Goal: Contribute content

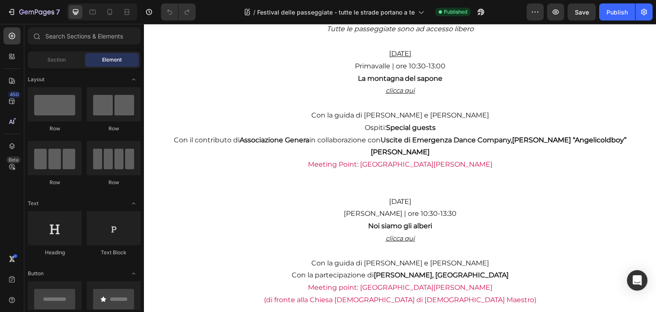
scroll to position [916, 0]
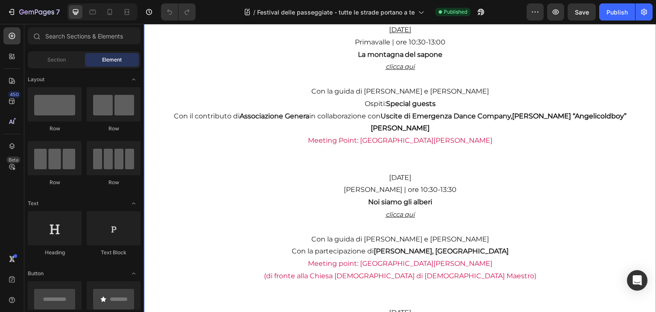
click at [329, 117] on span "Con il contributo di Associazione Genera in collaborazione con Uscite di Emerge…" at bounding box center [343, 116] width 338 height 8
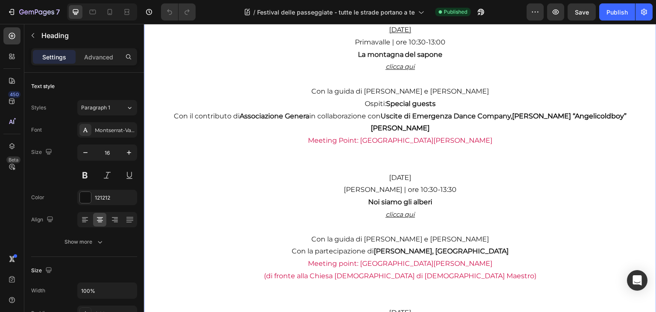
click at [308, 117] on span "Con il contributo di Associazione Genera in collaborazione con Uscite di Emerge…" at bounding box center [343, 116] width 338 height 8
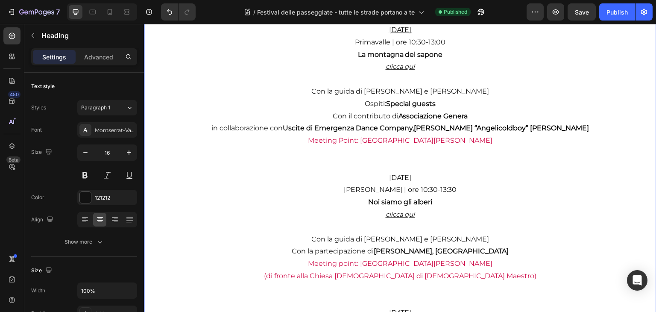
click at [239, 128] on span "in collaborazione con Uscite di Emergenza Dance Company," at bounding box center [312, 128] width 203 height 8
click at [240, 128] on span "In collaborazione con Uscite di Emergenza Dance Company," at bounding box center [312, 128] width 203 height 8
click at [608, 9] on div "Publish" at bounding box center [616, 12] width 21 height 9
click at [49, 7] on div "7" at bounding box center [39, 12] width 41 height 10
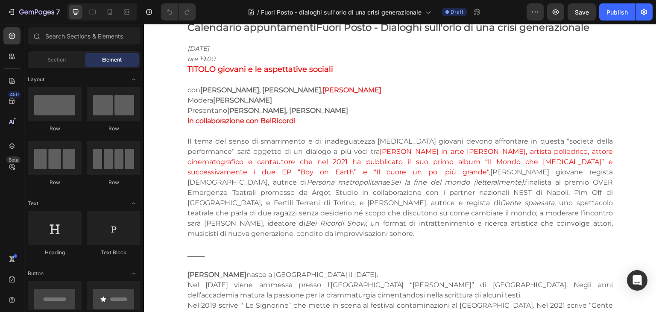
scroll to position [543, 0]
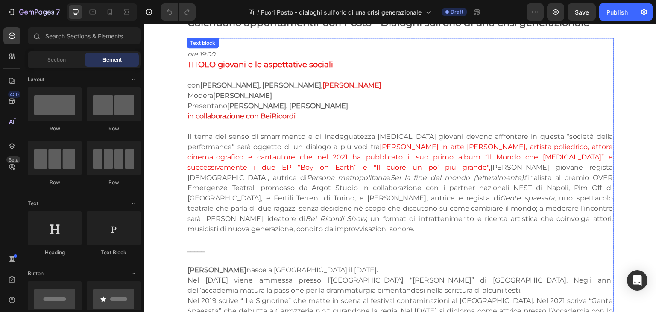
click at [313, 119] on p "in collaborazione con BeiRicordi" at bounding box center [399, 116] width 425 height 10
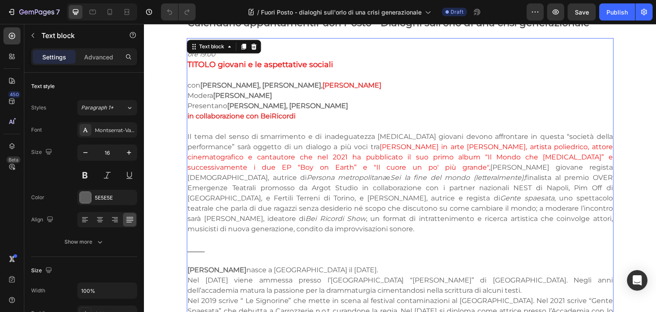
click at [306, 119] on p "in collaborazione con BeiRicordi" at bounding box center [399, 116] width 425 height 10
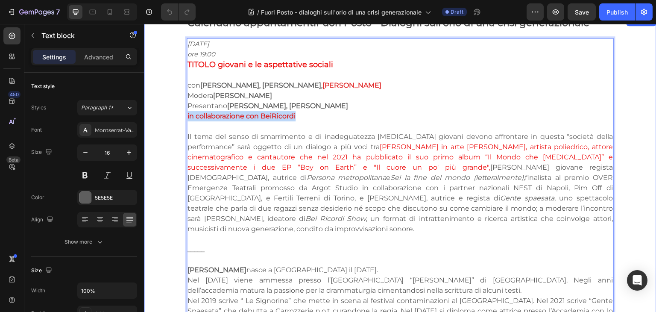
drag, startPoint x: 301, startPoint y: 115, endPoint x: 183, endPoint y: 115, distance: 118.2
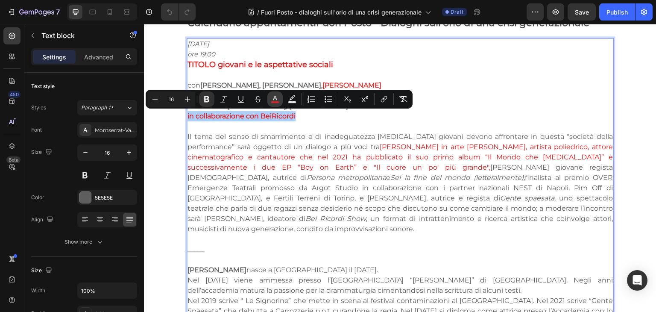
click at [275, 97] on icon "Editor contextual toolbar" at bounding box center [275, 99] width 9 height 9
type input "DD2323"
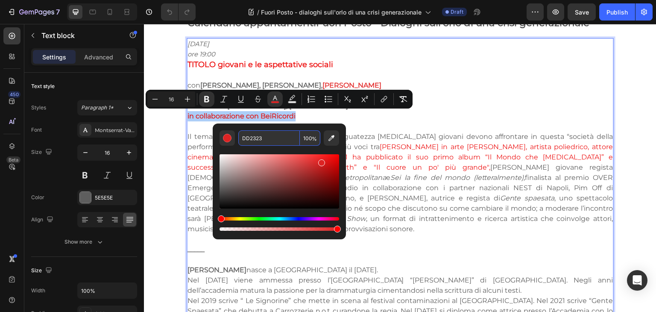
click at [259, 139] on input "DD2323" at bounding box center [268, 137] width 61 height 15
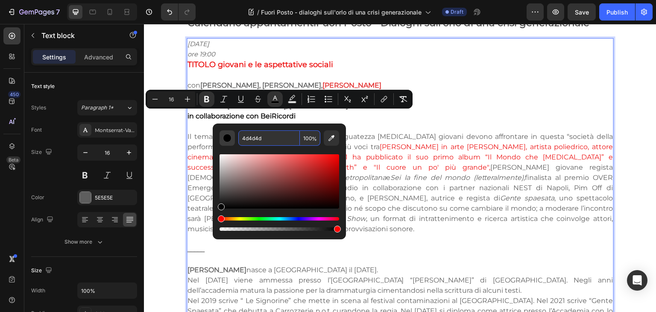
type input "4D4D4D"
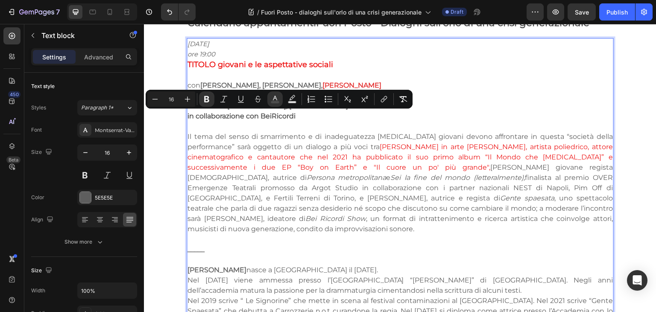
click at [317, 158] on span "Leonardo Maltese in arte Leo Fulcro, artista poliedrico, attore cinematografico…" at bounding box center [399, 157] width 425 height 29
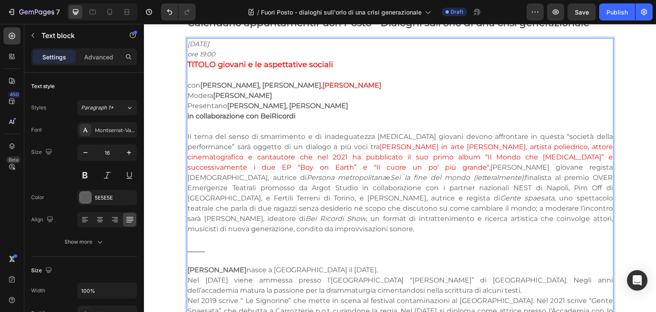
click at [366, 85] on p "con Annachiara Vispi, Sofia Russotto, Eleonora Cuccu" at bounding box center [399, 85] width 425 height 10
drag, startPoint x: 366, startPoint y: 85, endPoint x: 309, endPoint y: 84, distance: 56.8
click at [309, 84] on p "con Annachiara Vispi, Sofia Russotto, Eleonora Cuccu" at bounding box center [399, 85] width 425 height 10
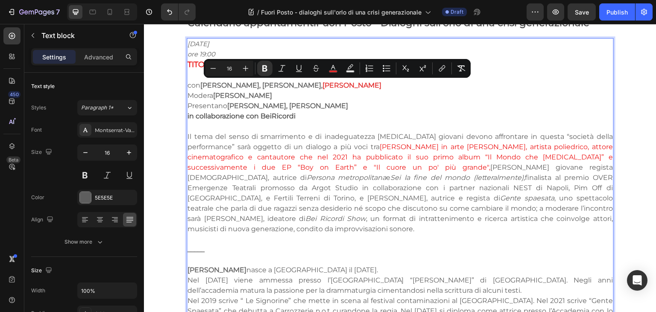
click at [297, 84] on strong "Annachiara Vispi, Sofia Russotto," at bounding box center [261, 85] width 122 height 8
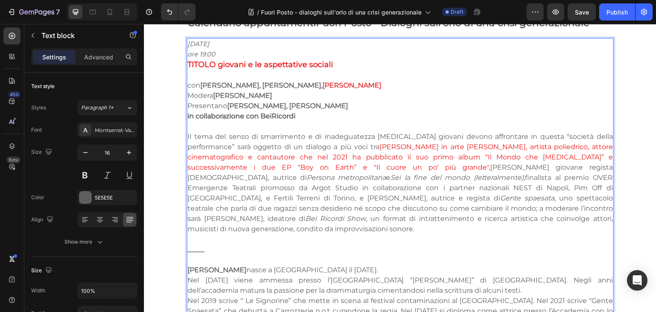
drag, startPoint x: 297, startPoint y: 84, endPoint x: 306, endPoint y: 86, distance: 8.3
click at [306, 86] on strong "Annachiara Vispi, Sofia Russotto," at bounding box center [261, 85] width 122 height 8
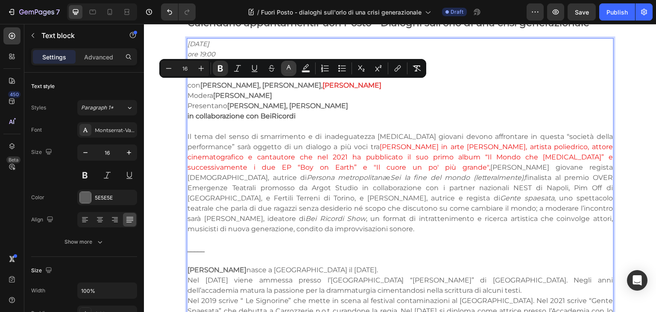
click at [289, 67] on icon "Editor contextual toolbar" at bounding box center [288, 67] width 4 height 5
type input "5E5E5E"
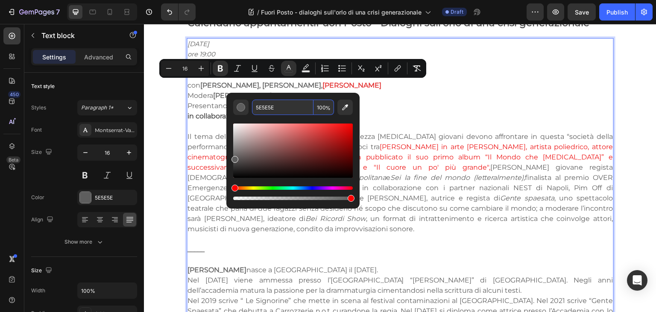
click at [290, 108] on input "5E5E5E" at bounding box center [282, 106] width 61 height 15
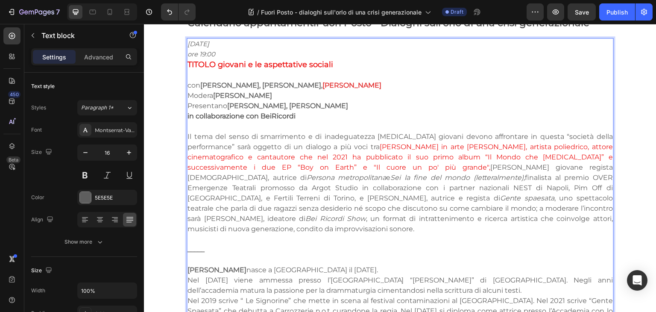
drag, startPoint x: 379, startPoint y: 87, endPoint x: 310, endPoint y: 84, distance: 69.6
click at [310, 84] on p "con Annachiara Vispi, Sofia Russotto, Eleonora Cuccu" at bounding box center [399, 85] width 425 height 10
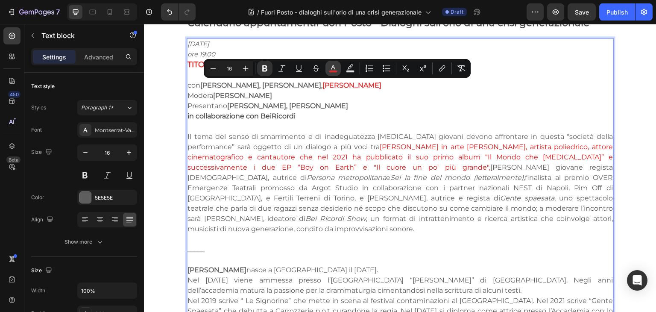
click at [327, 70] on button "color" at bounding box center [332, 68] width 15 height 15
type input "E22B2B"
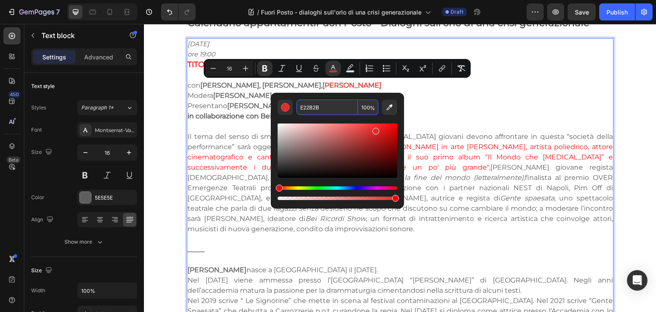
click at [330, 104] on input "E22B2B" at bounding box center [326, 106] width 61 height 15
paste input "5E5E5E"
type input "5E5E5E"
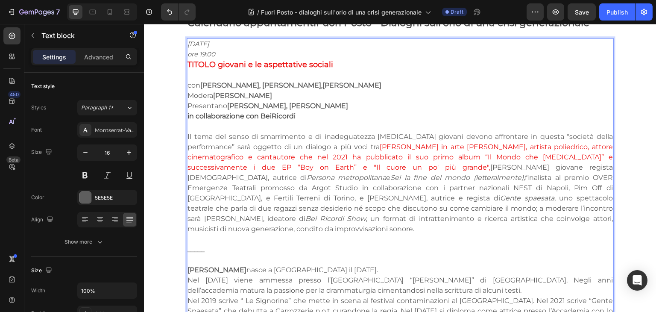
click at [436, 105] on p "Presentano Nicoletta Calabrese, Nicola Boccardi" at bounding box center [399, 106] width 425 height 10
click at [369, 84] on p "con Annachiara Vispi, Sofia Russotto, Eleonora Cuccu" at bounding box center [399, 85] width 425 height 10
drag, startPoint x: 403, startPoint y: 85, endPoint x: 367, endPoint y: 82, distance: 36.4
click at [367, 82] on p "con Annachiara Vispi, Sofia Russotto, Eleonora Cuccu, Manifesto" at bounding box center [399, 85] width 425 height 11
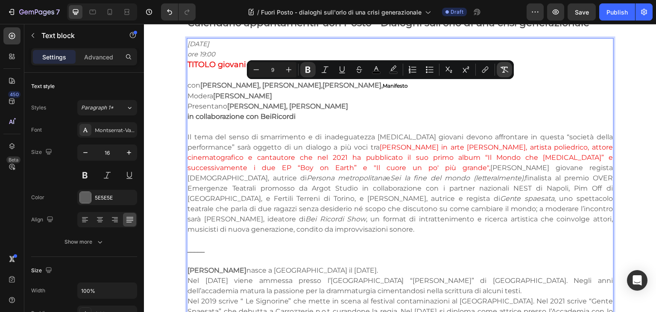
click at [500, 70] on icon "Editor contextual toolbar" at bounding box center [504, 69] width 9 height 9
type input "16"
click at [310, 70] on icon "Editor contextual toolbar" at bounding box center [307, 69] width 9 height 9
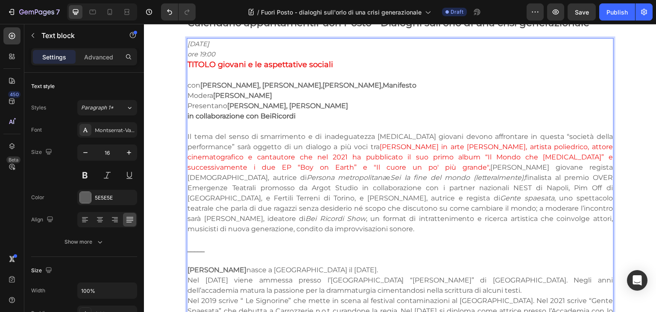
click at [359, 98] on p "Modera Marcello Caporiccio" at bounding box center [399, 95] width 425 height 10
drag, startPoint x: 300, startPoint y: 118, endPoint x: 184, endPoint y: 115, distance: 116.1
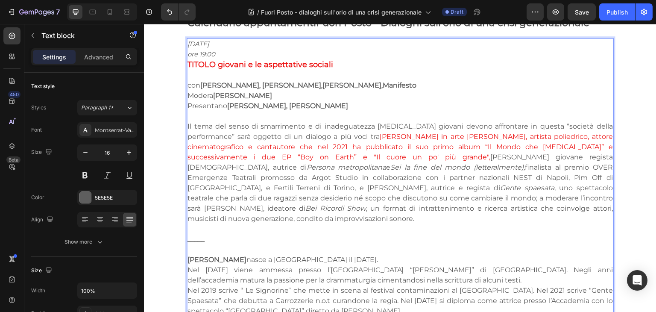
click at [369, 105] on p "Presentano Nicoletta Calabrese, Nicola Boccardi" at bounding box center [399, 106] width 425 height 10
click at [296, 93] on p "Modera Marcello Caporiccio" at bounding box center [399, 95] width 425 height 10
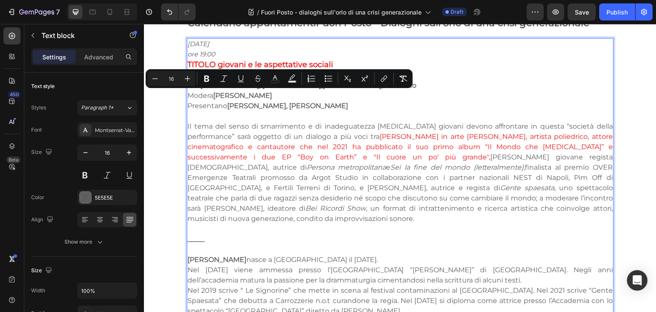
drag, startPoint x: 296, startPoint y: 93, endPoint x: 184, endPoint y: 96, distance: 112.3
type input "9"
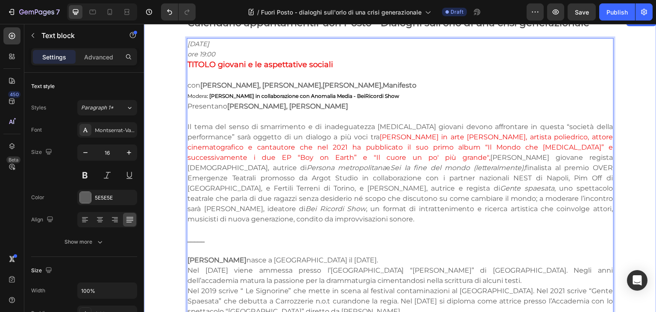
drag, startPoint x: 414, startPoint y: 99, endPoint x: 183, endPoint y: 93, distance: 231.4
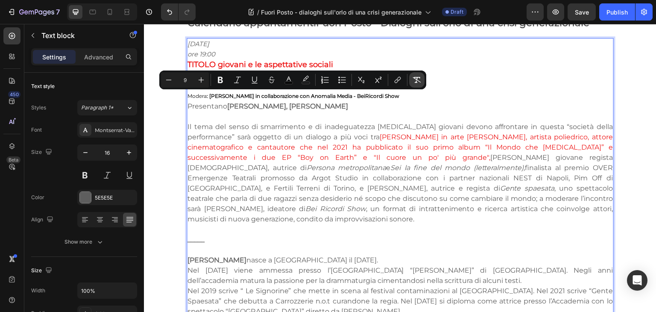
click at [416, 84] on icon "Editor contextual toolbar" at bounding box center [416, 80] width 9 height 9
type input "16"
drag, startPoint x: 461, startPoint y: 94, endPoint x: 569, endPoint y: 112, distance: 109.5
click at [461, 94] on p "Modera: Marcello Caporiccio in collaborazione con Anomalia Media - BeiRicordi S…" at bounding box center [399, 95] width 425 height 10
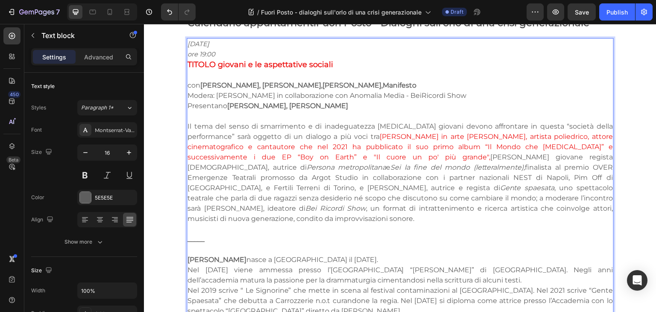
drag, startPoint x: 488, startPoint y: 98, endPoint x: 213, endPoint y: 94, distance: 274.5
click at [213, 94] on p "Modera: Marcello Caporiccio in collaborazione con Anomalia Media - BeiRicordi S…" at bounding box center [399, 95] width 425 height 10
click at [233, 117] on p "Rich Text Editor. Editing area: main" at bounding box center [399, 116] width 425 height 10
drag, startPoint x: 367, startPoint y: 106, endPoint x: 180, endPoint y: 110, distance: 187.4
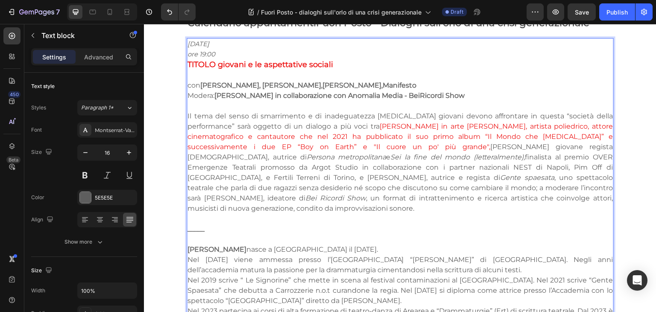
click at [214, 91] on strong "Marcello Caporiccio in collaborazione con Anomalia Media - BeiRicordi Show" at bounding box center [339, 95] width 250 height 8
click at [187, 86] on p "con Annachiara Vispi, Sofia Russotto, Eleonora Cuccu, Manifesto" at bounding box center [399, 85] width 425 height 10
click at [189, 91] on p "Modera Marcello Caporiccio in collaborazione con Anomalia Media - BeiRicordi Sh…" at bounding box center [399, 95] width 425 height 10
click at [187, 87] on p "con Annachiara Vispi, Sofia Russotto, Eleonora Cuccu, Manifesto" at bounding box center [399, 85] width 425 height 10
click at [263, 171] on p "Il tema del senso di smarrimento e di inadeguatezza che i giovani devono affron…" at bounding box center [399, 162] width 425 height 102
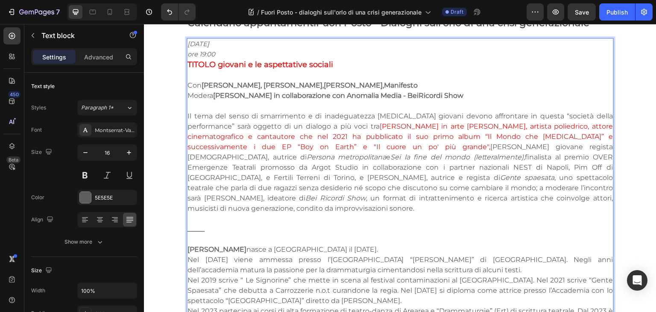
click at [519, 197] on p "Il tema del senso di smarrimento e di inadeguatezza che i giovani devono affron…" at bounding box center [399, 162] width 425 height 102
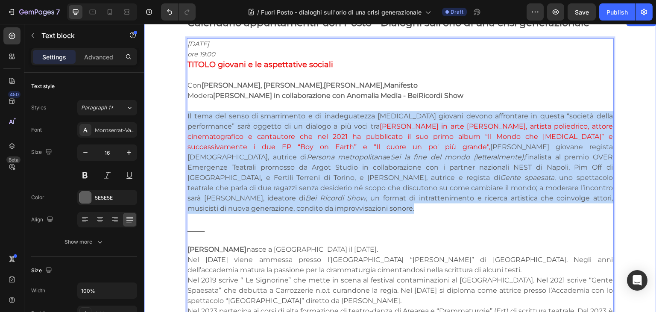
drag, startPoint x: 526, startPoint y: 198, endPoint x: 182, endPoint y: 114, distance: 353.6
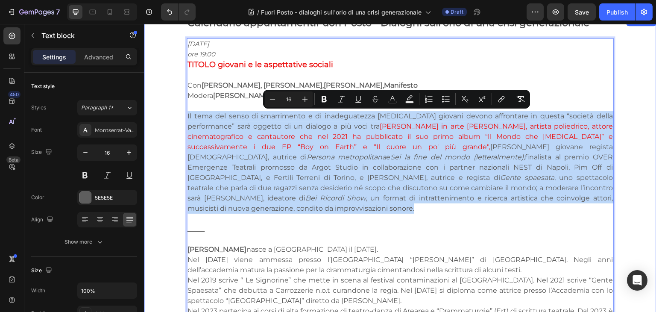
type input "9"
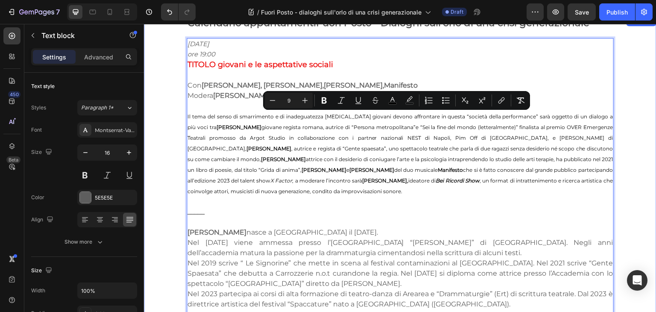
drag, startPoint x: 274, startPoint y: 194, endPoint x: 167, endPoint y: 105, distance: 138.8
click at [517, 101] on icon "Editor contextual toolbar" at bounding box center [520, 100] width 9 height 9
type input "16"
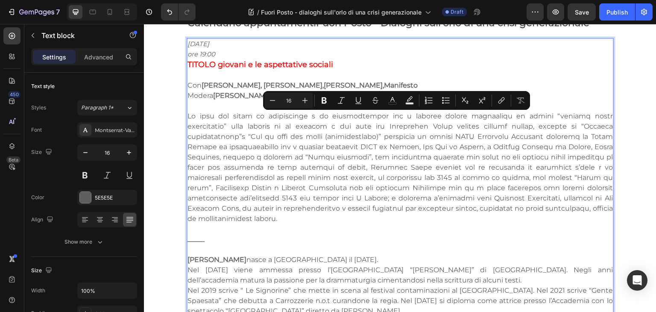
click at [360, 179] on p "Rich Text Editor. Editing area: main" at bounding box center [399, 167] width 425 height 113
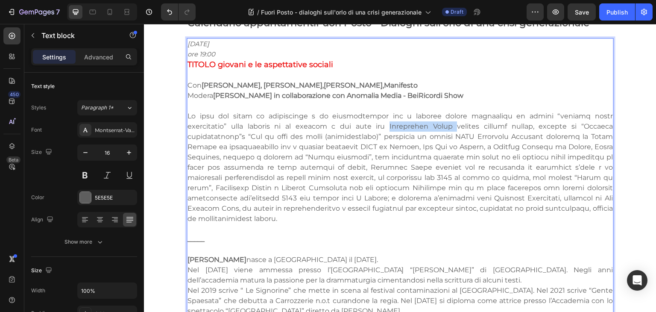
drag, startPoint x: 322, startPoint y: 125, endPoint x: 380, endPoint y: 126, distance: 58.1
click at [380, 126] on p "Rich Text Editor. Editing area: main" at bounding box center [399, 167] width 425 height 113
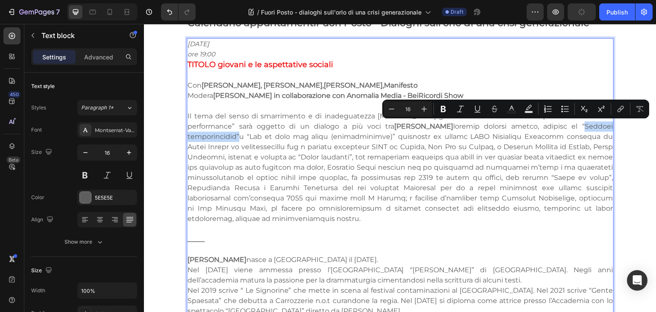
drag, startPoint x: 502, startPoint y: 126, endPoint x: 583, endPoint y: 128, distance: 80.7
click at [583, 128] on p "Il tema del senso di smarrimento e di inadeguatezza che i giovani devono affron…" at bounding box center [399, 167] width 425 height 113
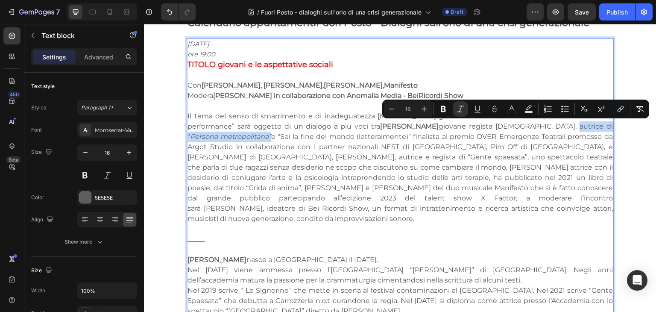
click at [271, 132] on icon "Persona metropolitana”" at bounding box center [230, 136] width 81 height 8
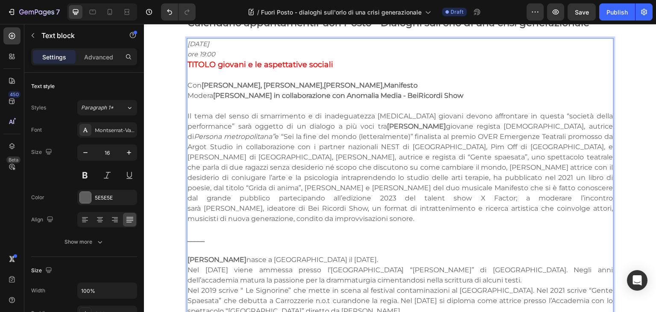
click at [583, 127] on p "Il tema del senso di smarrimento e di inadeguatezza che i giovani devono affron…" at bounding box center [399, 167] width 425 height 113
click at [594, 124] on p "Il tema del senso di smarrimento e di inadeguatezza che i giovani devono affron…" at bounding box center [399, 167] width 425 height 113
click at [294, 136] on p "Il tema del senso di smarrimento e di inadeguatezza che i giovani devono affron…" at bounding box center [399, 167] width 425 height 113
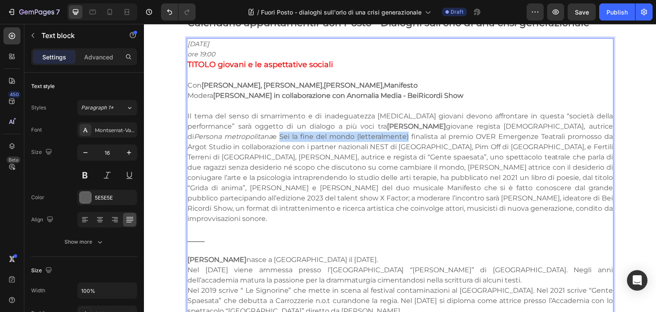
drag, startPoint x: 591, startPoint y: 125, endPoint x: 289, endPoint y: 139, distance: 301.7
click at [289, 139] on p "Il tema del senso di smarrimento e di inadeguatezza che i giovani devono affron…" at bounding box center [399, 167] width 425 height 113
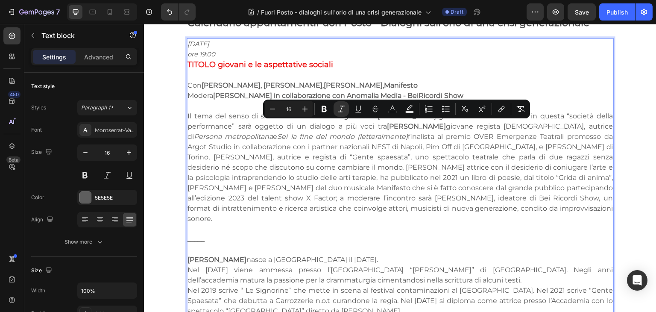
click at [363, 170] on p "Il tema del senso di smarrimento e di inadeguatezza che i giovani devono affron…" at bounding box center [399, 167] width 425 height 113
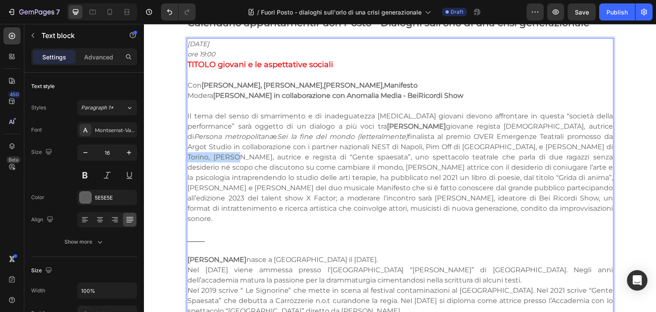
drag, startPoint x: 464, startPoint y: 143, endPoint x: 512, endPoint y: 147, distance: 48.4
click at [512, 147] on p "Il tema del senso di smarrimento e di inadeguatezza che i giovani devono affron…" at bounding box center [399, 167] width 425 height 113
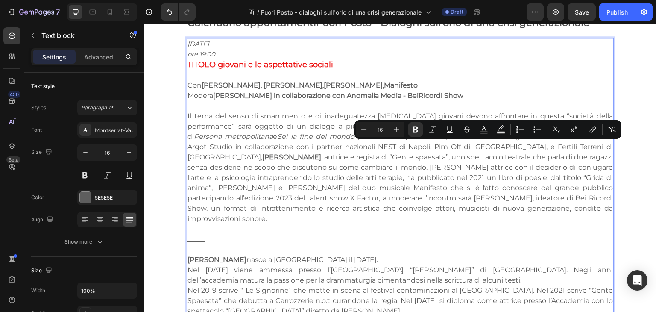
click at [589, 146] on p "Il tema del senso di smarrimento e di inadeguatezza che i giovani devono affron…" at bounding box center [399, 167] width 425 height 113
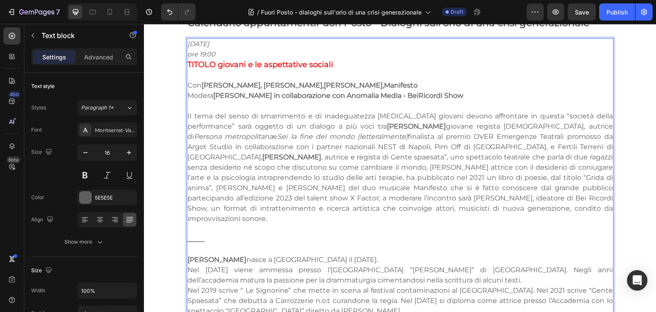
click at [219, 155] on p "Il tema del senso di smarrimento e di inadeguatezza che i giovani devono affron…" at bounding box center [399, 167] width 425 height 113
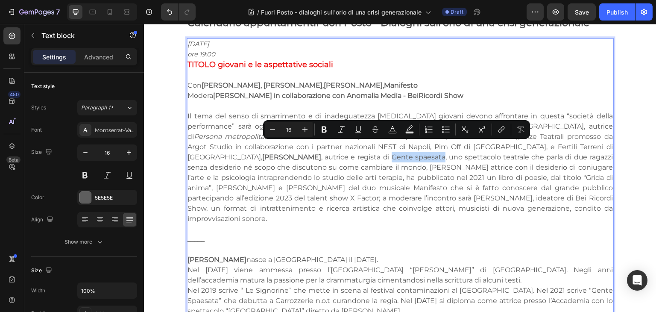
drag, startPoint x: 588, startPoint y: 145, endPoint x: 214, endPoint y: 158, distance: 374.6
click at [214, 158] on p "Il tema del senso di smarrimento e di inadeguatezza che i giovani devono affron…" at bounding box center [399, 167] width 425 height 113
click at [301, 168] on p "Il tema del senso di smarrimento e di inadeguatezza che i giovani devono affron…" at bounding box center [399, 167] width 425 height 113
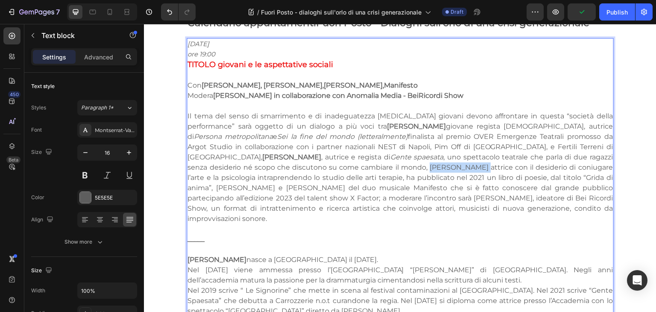
drag, startPoint x: 214, startPoint y: 167, endPoint x: 268, endPoint y: 168, distance: 53.8
click at [268, 168] on p "Il tema del senso di smarrimento e di inadeguatezza che i giovani devono affron…" at bounding box center [399, 167] width 425 height 113
click at [332, 194] on p "Il tema del senso di smarrimento e di inadeguatezza che i giovani devono affron…" at bounding box center [399, 167] width 425 height 113
click at [383, 176] on p "Il tema del senso di smarrimento e di inadeguatezza che i giovani devono affron…" at bounding box center [399, 167] width 425 height 113
click at [439, 175] on p "Il tema del senso di smarrimento e di inadeguatezza che i giovani devono affron…" at bounding box center [399, 167] width 425 height 113
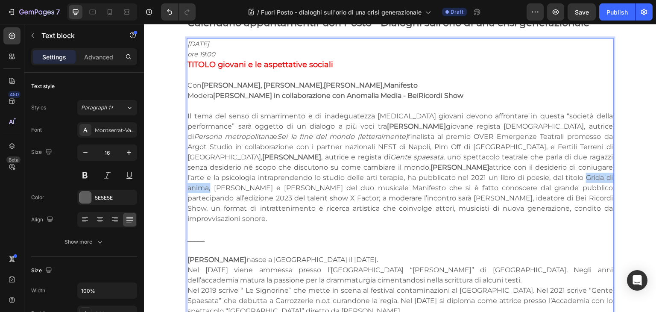
drag, startPoint x: 378, startPoint y: 178, endPoint x: 435, endPoint y: 179, distance: 57.2
click at [435, 179] on p "Il tema del senso di smarrimento e di inadeguatezza che i giovani devono affron…" at bounding box center [399, 167] width 425 height 113
click at [462, 224] on p "Rich Text Editor. Editing area: main" at bounding box center [399, 229] width 425 height 10
click at [227, 185] on p "Il tema del senso di smarrimento e di inadeguatezza che i giovani devono affron…" at bounding box center [399, 167] width 425 height 113
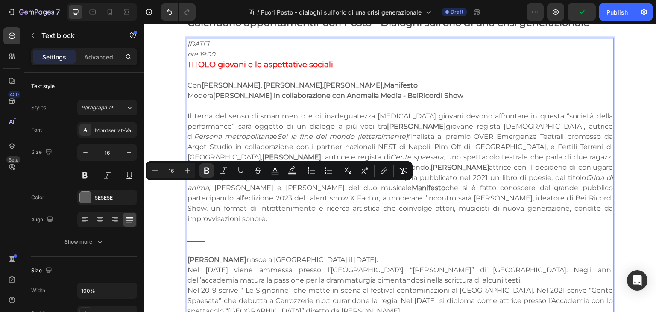
click at [289, 202] on p "Il tema del senso di smarrimento e di inadeguatezza che i giovani devono affron…" at bounding box center [399, 167] width 425 height 113
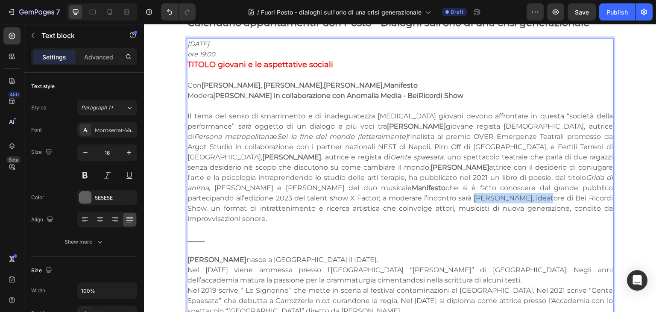
drag, startPoint x: 272, startPoint y: 196, endPoint x: 340, endPoint y: 199, distance: 68.0
click at [340, 199] on p "Il tema del senso di smarrimento e di inadeguatezza che i giovani devono affron…" at bounding box center [399, 167] width 425 height 113
drag, startPoint x: 385, startPoint y: 199, endPoint x: 440, endPoint y: 201, distance: 55.5
click at [440, 201] on p "Il tema del senso di smarrimento e di inadeguatezza che i giovani devono affron…" at bounding box center [399, 167] width 425 height 113
click at [448, 234] on p "_____" at bounding box center [399, 239] width 425 height 10
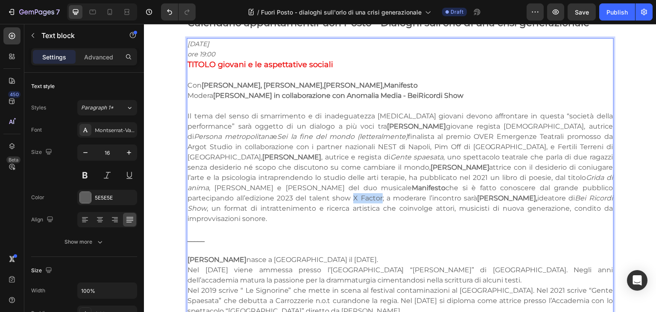
drag, startPoint x: 574, startPoint y: 188, endPoint x: 601, endPoint y: 189, distance: 26.9
click at [601, 189] on p "Il tema del senso di smarrimento e di inadeguatezza che i giovani devono affron…" at bounding box center [399, 167] width 425 height 113
click at [455, 209] on p "Il tema del senso di smarrimento e di inadeguatezza che i giovani devono affron…" at bounding box center [399, 167] width 425 height 113
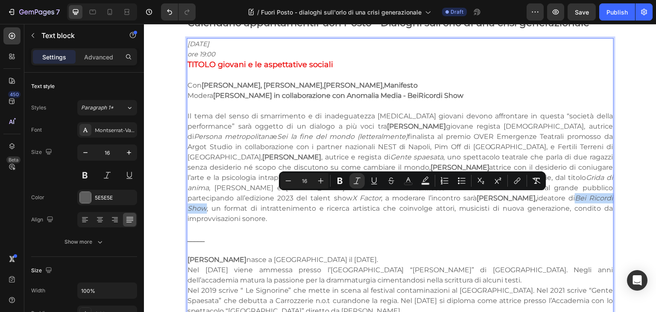
drag, startPoint x: 384, startPoint y: 197, endPoint x: 441, endPoint y: 201, distance: 57.4
click at [441, 201] on icon "Bei Ricordi Show" at bounding box center [399, 203] width 425 height 18
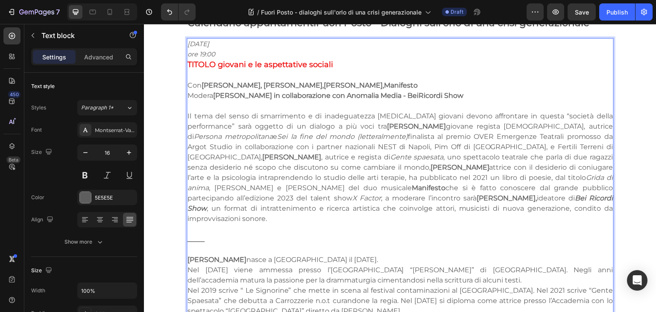
click at [445, 254] on p "Sofia Russotto nasce a Roma il 14/01/1998." at bounding box center [399, 259] width 425 height 10
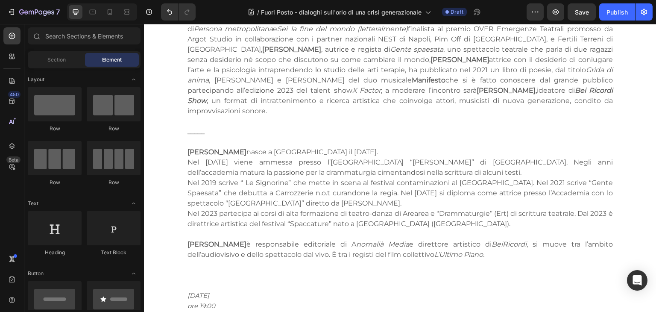
scroll to position [641, 0]
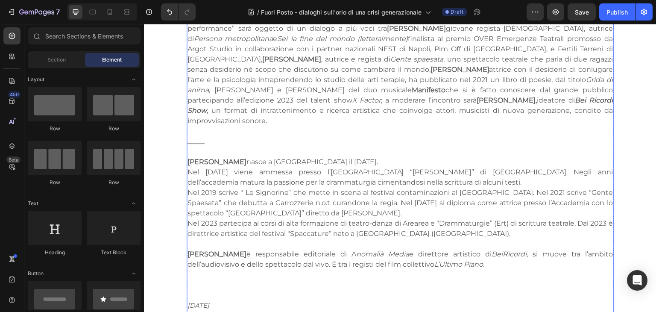
click at [193, 157] on strong "Sofia Russotto" at bounding box center [216, 161] width 59 height 8
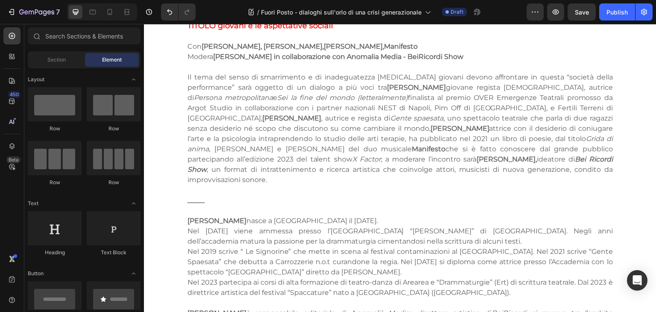
scroll to position [572, 0]
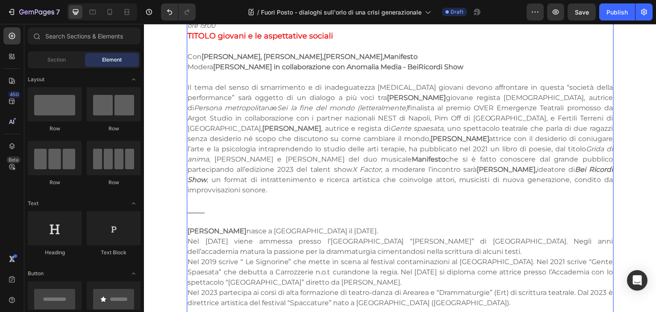
click at [265, 252] on p "Nel Novembre del 2018 viene ammessa presso l’Accademia Nazionale d’Arte Drammat…" at bounding box center [399, 272] width 425 height 72
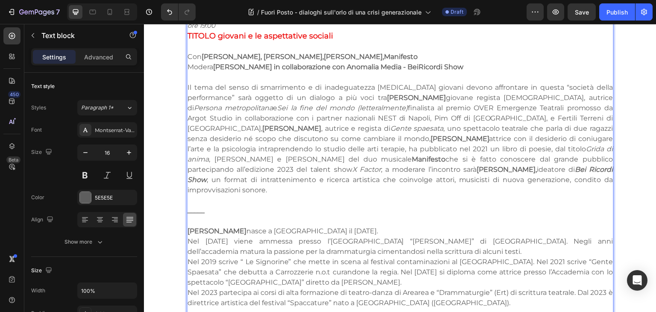
click at [187, 227] on strong "Sofia Russotto" at bounding box center [216, 231] width 59 height 8
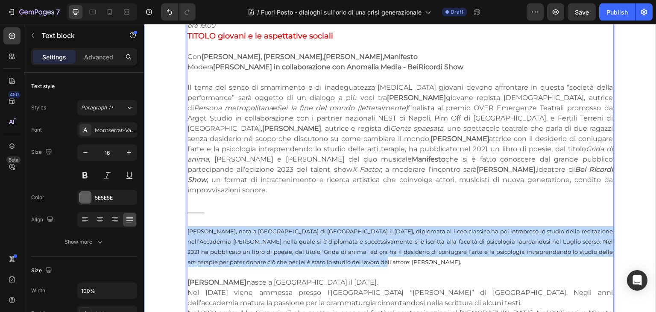
drag, startPoint x: 351, startPoint y: 251, endPoint x: 181, endPoint y: 222, distance: 172.2
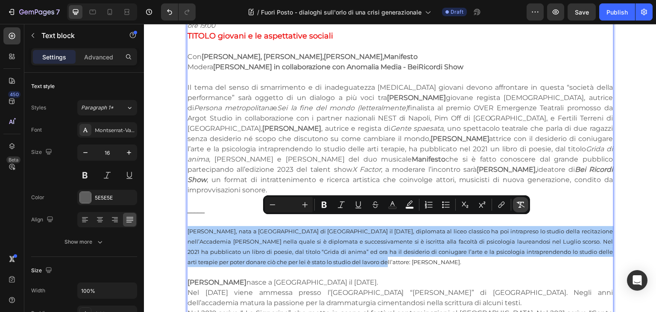
click at [524, 209] on button "Remove Format" at bounding box center [520, 204] width 15 height 15
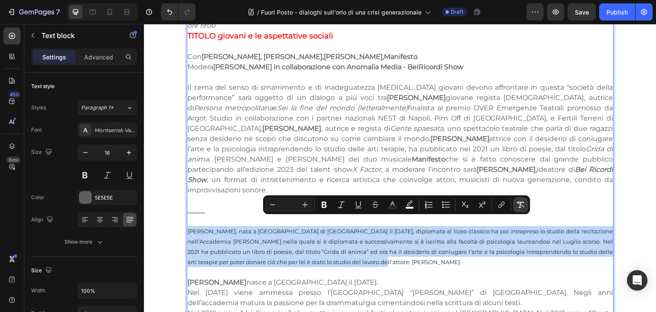
type input "16"
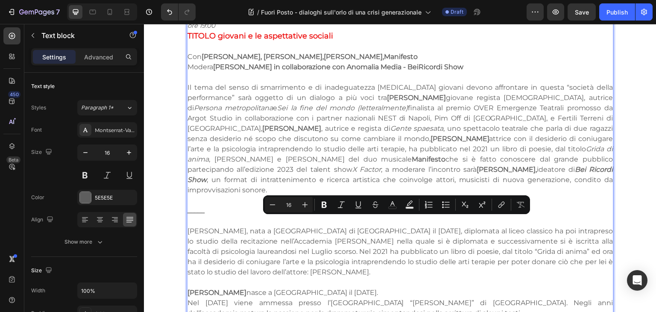
click at [280, 235] on p "Eleonora Cuccu, nata a Genzano di roma il 17/12/1998, diplomata al liceo classi…" at bounding box center [399, 251] width 425 height 51
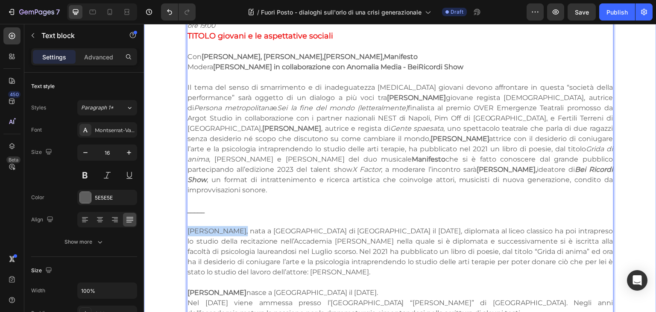
drag, startPoint x: 237, startPoint y: 220, endPoint x: 176, endPoint y: 221, distance: 61.0
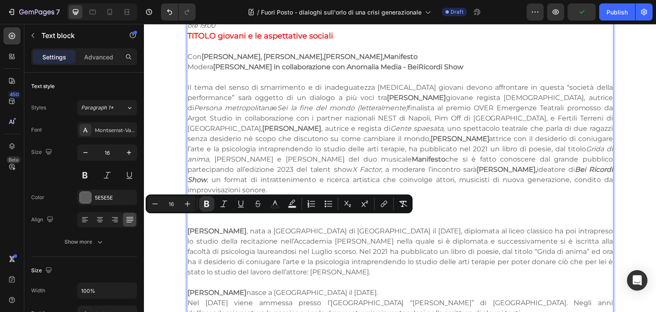
click at [283, 245] on p "Eleonora Cuccu , nata a Genzano di roma il 17/12/1998, diplomata al liceo class…" at bounding box center [399, 251] width 425 height 51
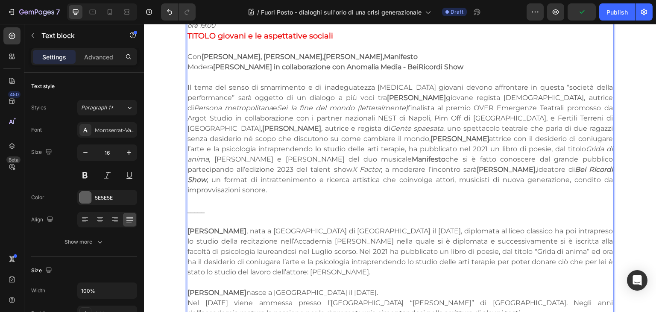
click at [309, 226] on p "Eleonora Cuccu , nata a Genzano di roma il 17/12/1998, diplomata al liceo class…" at bounding box center [399, 251] width 425 height 51
click at [420, 240] on p "Eleonora Cuccu , nata a Genzano di Roma il 17/12/1998, diplomata al liceo class…" at bounding box center [399, 251] width 425 height 51
click at [475, 241] on p "Eleonora Cuccu , nata a Genzano di Roma il 17/12/1998, diplomata al liceo class…" at bounding box center [399, 251] width 425 height 51
drag, startPoint x: 468, startPoint y: 243, endPoint x: 417, endPoint y: 240, distance: 50.9
click at [417, 240] on p "Eleonora Cuccu , nata a Genzano di Roma il 17/12/1998, diplomata al liceo class…" at bounding box center [399, 251] width 425 height 51
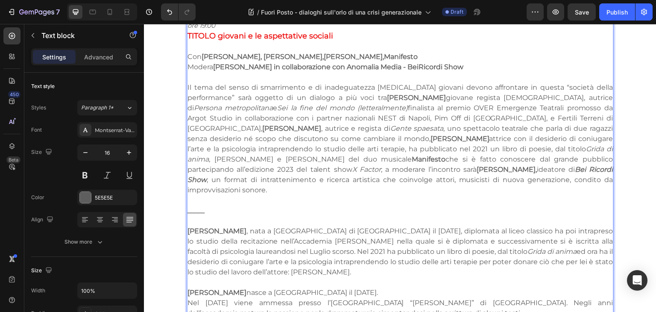
click at [420, 257] on p "Eleonora Cuccu , nata a Genzano di Roma il 17/12/1998, diplomata al liceo class…" at bounding box center [399, 251] width 425 height 51
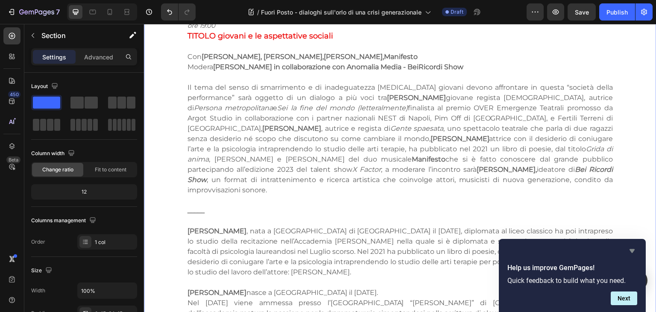
click at [629, 249] on icon "Hide survey" at bounding box center [631, 251] width 5 height 4
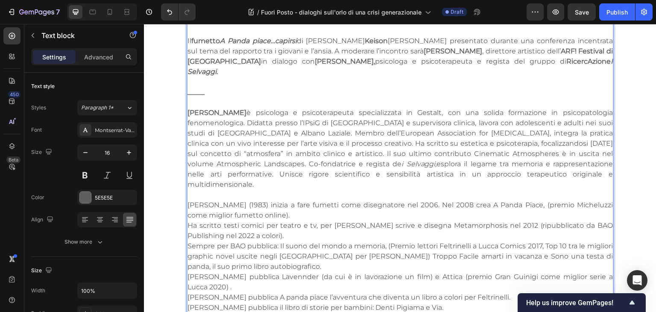
scroll to position [1242, 0]
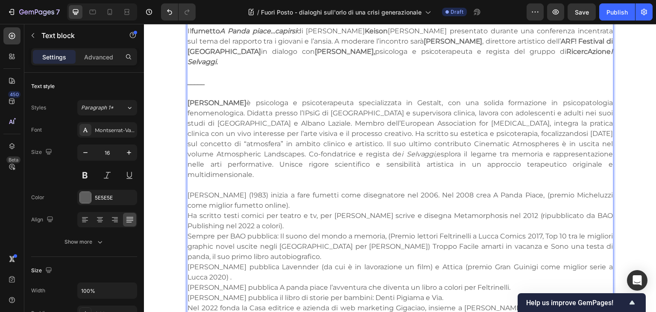
click at [187, 231] on p "Sempre per BAO pubblica: Il suono del mondo a memoria, (Premio lettori Feltrine…" at bounding box center [399, 246] width 425 height 31
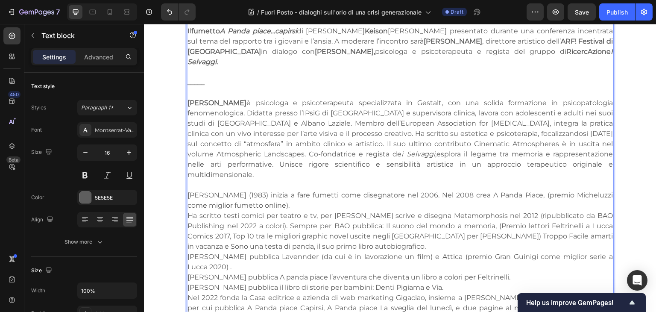
click at [187, 272] on p "Per Panini pubblica A panda piace l’avventura che diventa un libro a colori per…" at bounding box center [399, 277] width 425 height 10
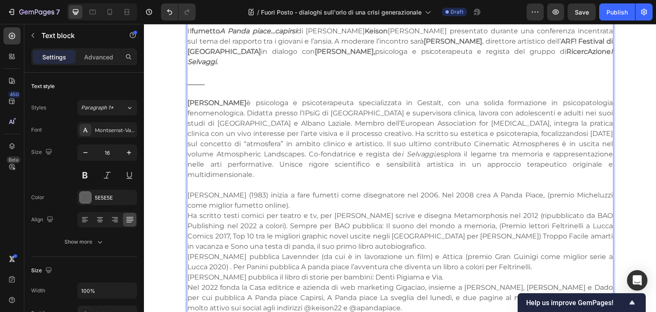
click at [203, 251] on p "Per Bonelli pubblica Lavennder (da cui è in lavorazione un film) e Attica (prem…" at bounding box center [399, 261] width 425 height 20
drag, startPoint x: 286, startPoint y: 165, endPoint x: 174, endPoint y: 165, distance: 111.8
click at [174, 165] on div "Calendario appuntamenti Fuori Posto - Dialoghi sull'orlo di una crisi generazio…" at bounding box center [399, 87] width 499 height 1543
click at [301, 190] on p "Giacomo Keison Bevilacqua ( 1983) inizia a fare fumetti come disegnatore nel 20…" at bounding box center [399, 200] width 425 height 20
click at [188, 210] on p "Ha scritto testi comici per teatro e tv, per Aurea scrive e disegna Metamorphos…" at bounding box center [399, 230] width 425 height 41
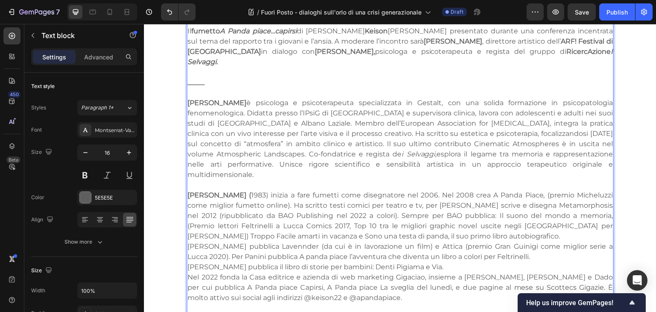
click at [569, 190] on p "Giacomo Keison Bevilacqua ( 1983) inizia a fare fumetti come disegnatore nel 20…" at bounding box center [399, 215] width 425 height 51
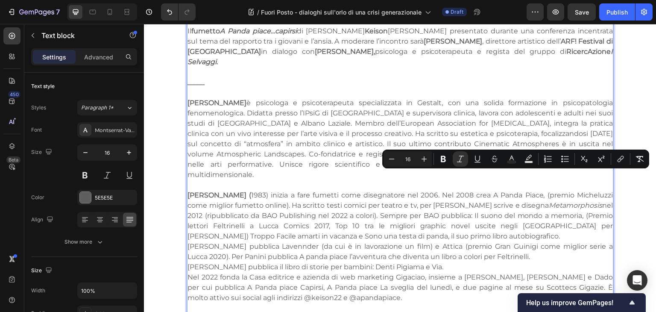
click at [449, 197] on p "Giacomo Keison Bevilacqua ( 1983) inizia a fare fumetti come disegnatore nel 20…" at bounding box center [399, 215] width 425 height 51
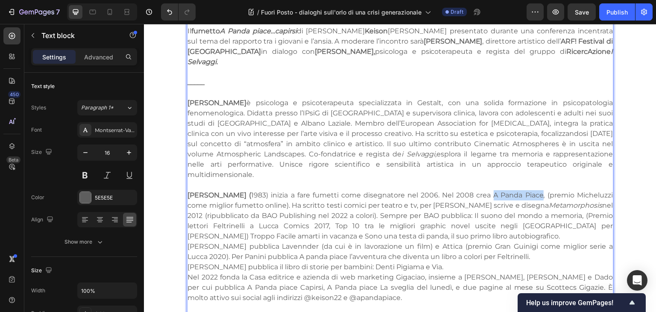
drag, startPoint x: 528, startPoint y: 163, endPoint x: 577, endPoint y: 166, distance: 49.2
click at [577, 190] on p "Giacomo Keison Bevilacqua ( 1983) inizia a fare fumetti come disegnatore nel 20…" at bounding box center [399, 215] width 425 height 51
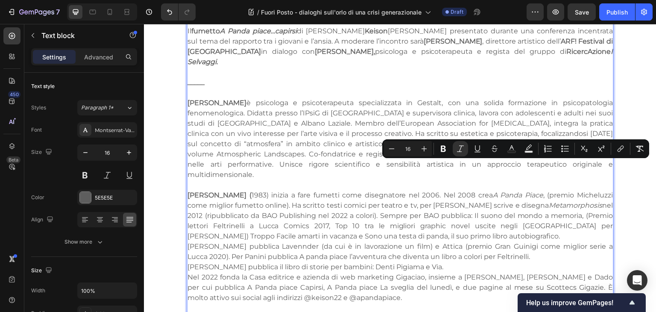
click at [493, 241] on p "Per Bonelli pubblica Lavennder (da cui è in lavorazione un film) e Attica (prem…" at bounding box center [399, 251] width 425 height 20
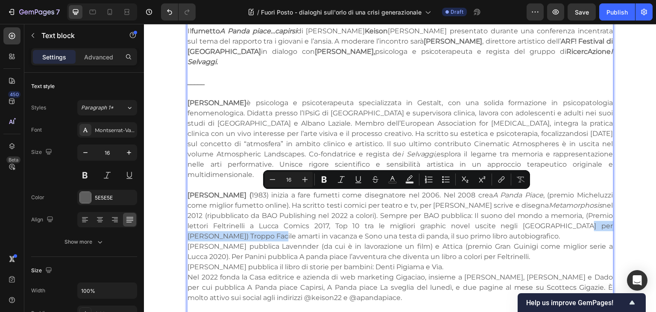
drag, startPoint x: 562, startPoint y: 195, endPoint x: 244, endPoint y: 208, distance: 317.8
click at [244, 208] on p "Giacomo Keison Bevilacqua ( 1983) inizia a fare fumetti come disegnatore nel 20…" at bounding box center [399, 215] width 425 height 51
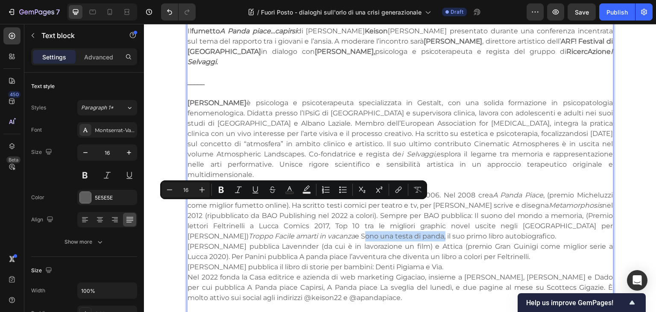
drag, startPoint x: 253, startPoint y: 206, endPoint x: 333, endPoint y: 210, distance: 80.4
click at [333, 210] on p "Giacomo Keison Bevilacqua ( 1983) inizia a fare fumetti come disegnatore nel 20…" at bounding box center [399, 215] width 425 height 51
click at [327, 262] on p "Per Salani pubblica il libro di storie per bambini: Denti Pigiama e Via." at bounding box center [399, 267] width 425 height 10
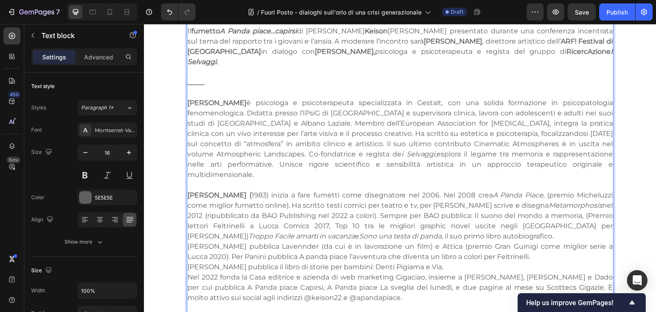
click at [280, 241] on p "Per Bonelli pubblica Lavennder (da cui è in lavorazione un film) e Attica (prem…" at bounding box center [399, 251] width 425 height 20
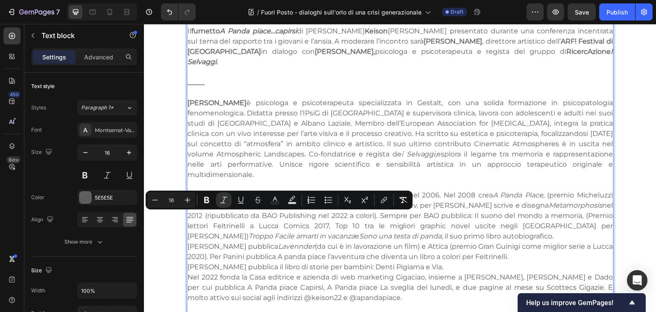
click at [437, 241] on p "Per Bonelli pubblica Lavennder (da cui è in lavorazione un film) e Attica (prem…" at bounding box center [399, 251] width 425 height 20
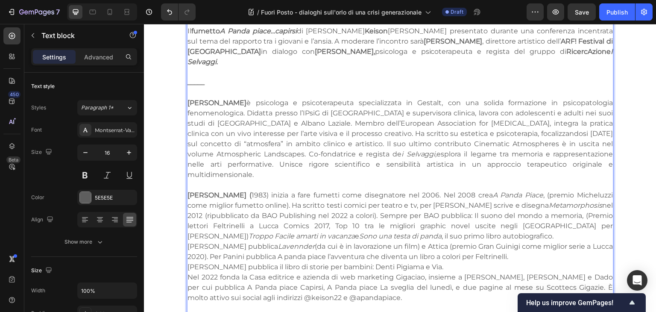
click at [428, 241] on p "Per Bonelli pubblica Lavennder (da cui è in lavorazione un film) e Attica (prem…" at bounding box center [399, 251] width 425 height 20
click at [315, 241] on p "Per Bonelli pubblica Lavennder (da cui è in lavorazione un film) e Attica (prem…" at bounding box center [399, 251] width 425 height 20
drag, startPoint x: 275, startPoint y: 226, endPoint x: 365, endPoint y: 229, distance: 89.3
click at [365, 241] on p "Per Bonelli pubblica Lavennder (da cui è in lavorazione un film) e Attica (prem…" at bounding box center [399, 251] width 425 height 20
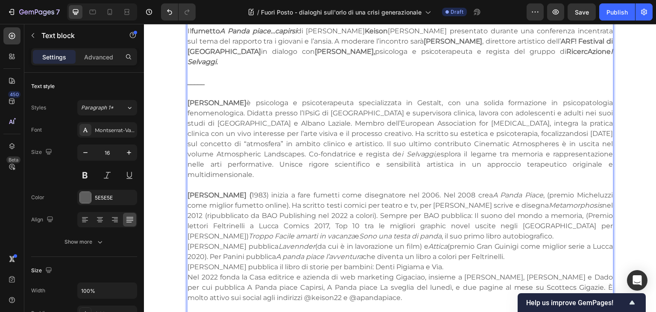
click at [343, 272] on p "Nel 2022 fonda la Casa editrice e azienda di web marketing Gigaciao, insieme a …" at bounding box center [399, 287] width 425 height 31
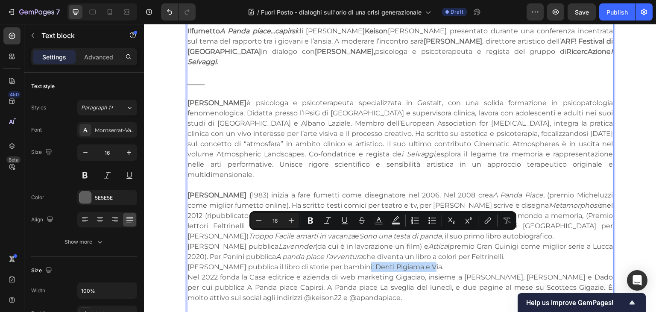
drag, startPoint x: 349, startPoint y: 237, endPoint x: 417, endPoint y: 237, distance: 68.3
click at [417, 262] on p "Per Salani pubblica il libro di storie per bambini: Denti Pigiama e Via." at bounding box center [399, 267] width 425 height 10
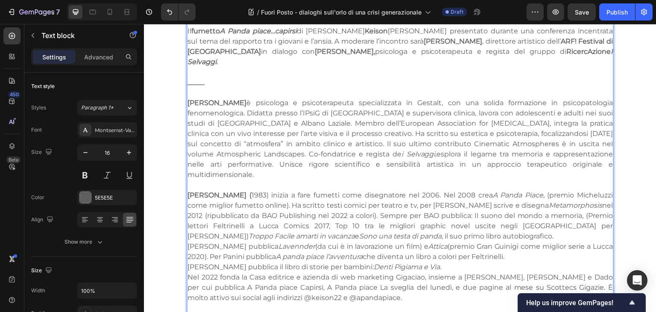
click at [373, 272] on p "Nel 2022 fonda la Casa editrice e azienda di web marketing Gigaciao, insieme a …" at bounding box center [399, 287] width 425 height 31
click at [394, 272] on p "Nel 2022 fonda la Casa editrice e azienda di web marketing Gigaciao, insieme a …" at bounding box center [399, 287] width 425 height 31
click at [429, 272] on p "Nel 2022 fonda la Casa editrice e azienda di web marketing Gigaciao , insieme a…" at bounding box center [399, 287] width 425 height 31
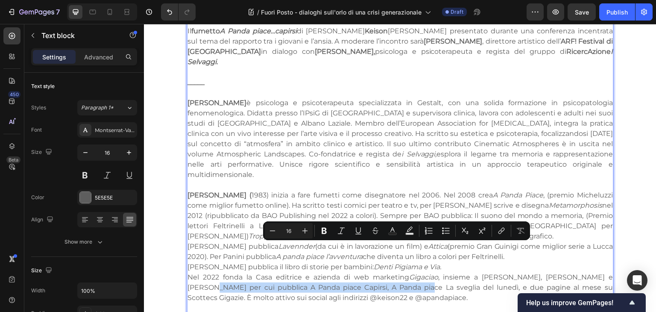
drag, startPoint x: 606, startPoint y: 246, endPoint x: 378, endPoint y: 258, distance: 227.8
click at [378, 272] on p "Nel 2022 fonda la Casa editrice e azienda di web marketing Gigaciao , insieme a…" at bounding box center [399, 287] width 425 height 31
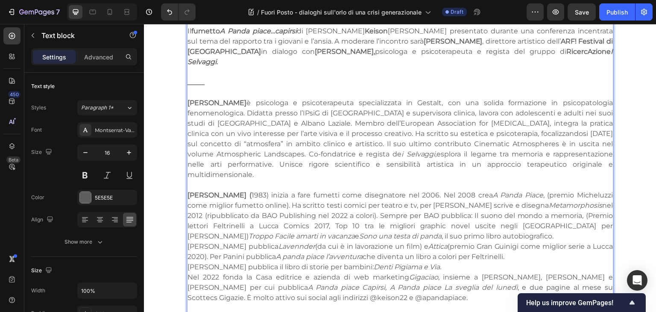
click at [425, 303] on p "Rich Text Editor. Editing area: main" at bounding box center [399, 308] width 425 height 10
click at [389, 303] on p "Rich Text Editor. Editing area: main" at bounding box center [399, 308] width 425 height 10
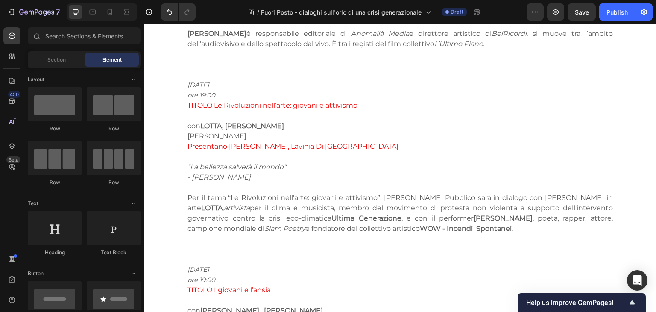
scroll to position [931, 0]
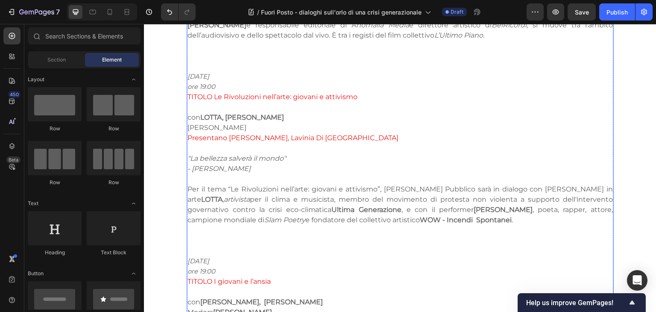
click at [190, 112] on p "con LOTTA, Giuliano Logos" at bounding box center [399, 117] width 425 height 10
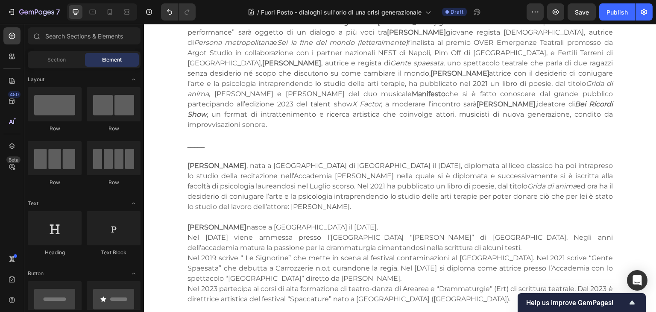
scroll to position [584, 0]
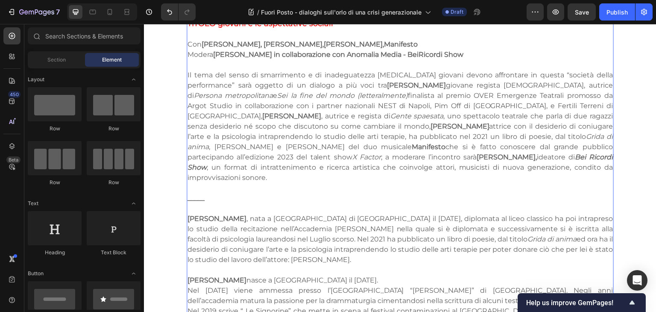
click at [211, 193] on p "_____" at bounding box center [399, 198] width 425 height 10
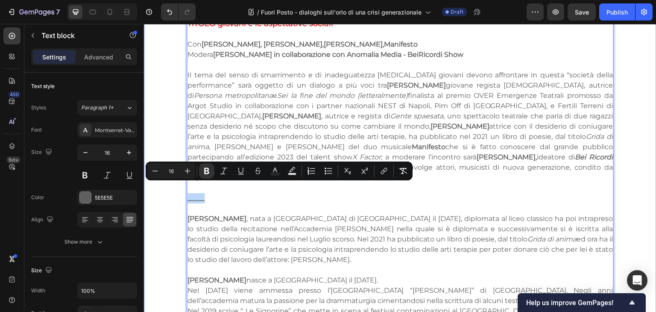
drag, startPoint x: 211, startPoint y: 190, endPoint x: 180, endPoint y: 192, distance: 31.3
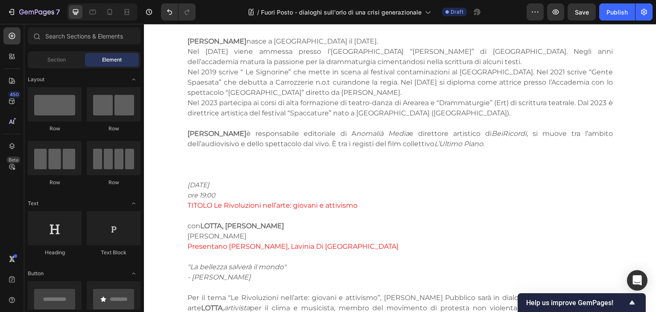
scroll to position [828, 0]
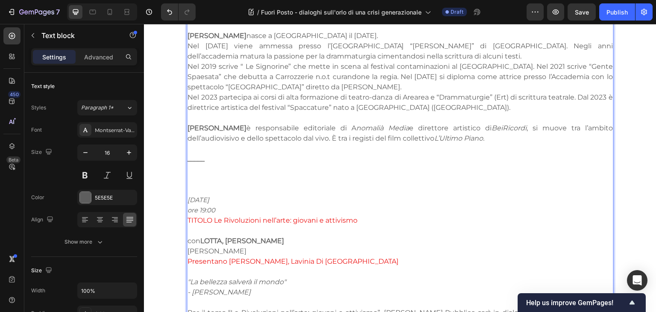
click at [187, 195] on icon "6 NOVEMBRE" at bounding box center [198, 199] width 22 height 8
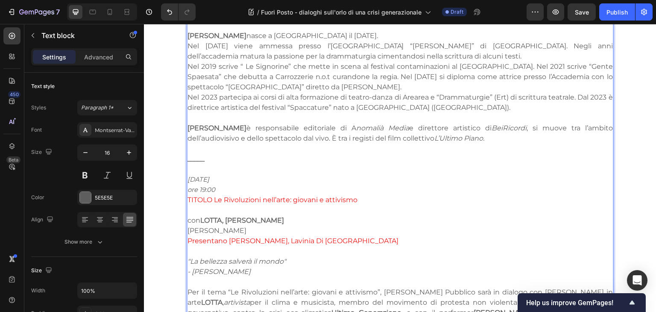
click at [187, 215] on p "con LOTTA, Giuliano Logos" at bounding box center [399, 220] width 425 height 10
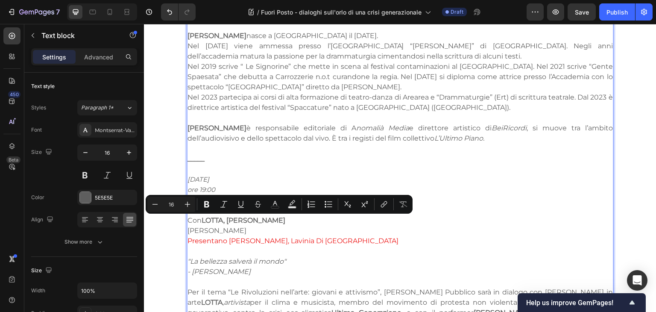
drag, startPoint x: 283, startPoint y: 222, endPoint x: 211, endPoint y: 221, distance: 72.1
click at [211, 225] on p "Modera Lorenzo Giardinetti" at bounding box center [399, 230] width 425 height 10
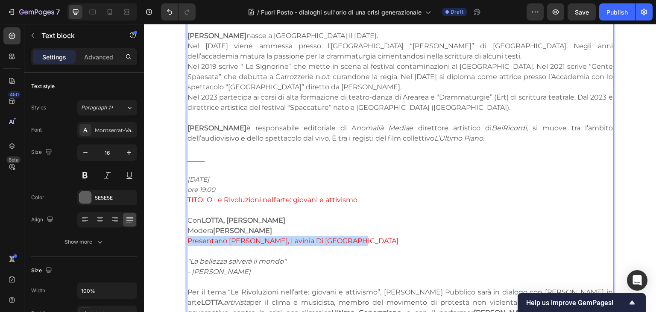
drag, startPoint x: 356, startPoint y: 230, endPoint x: 184, endPoint y: 231, distance: 171.6
click at [187, 236] on p "Presentano Nicola Boccardi, Lavinia Di Genova" at bounding box center [399, 241] width 425 height 10
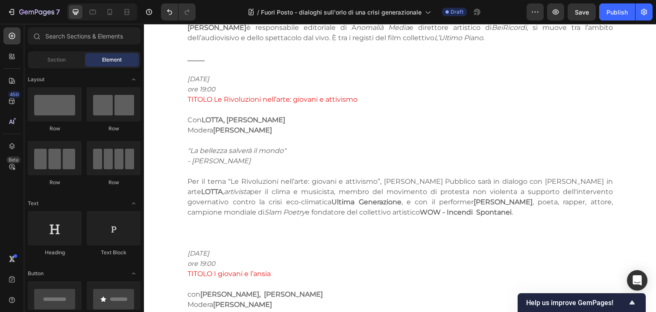
scroll to position [898, 0]
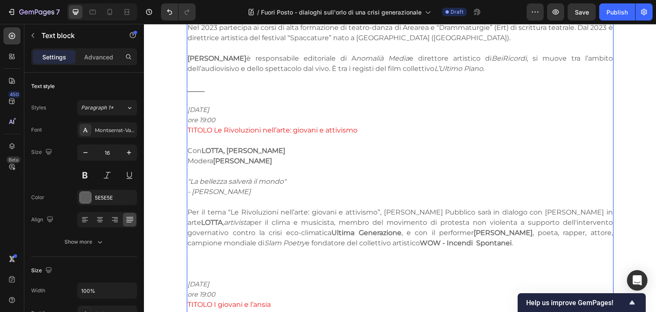
click at [467, 219] on p "Per il tema “Le Rivoluzioni nell’arte: giovani e attivismo”, Dominio Pubblico s…" at bounding box center [399, 227] width 425 height 41
drag, startPoint x: 469, startPoint y: 238, endPoint x: 178, endPoint y: 197, distance: 293.9
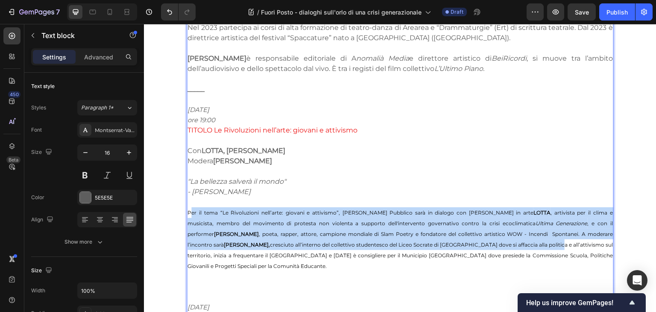
drag, startPoint x: 187, startPoint y: 199, endPoint x: 471, endPoint y: 235, distance: 286.1
click at [471, 235] on p "Per il tema “Le Rivoluzioni nell’arte: giovani e attivismo”, Dominio Pubblico s…" at bounding box center [399, 239] width 425 height 64
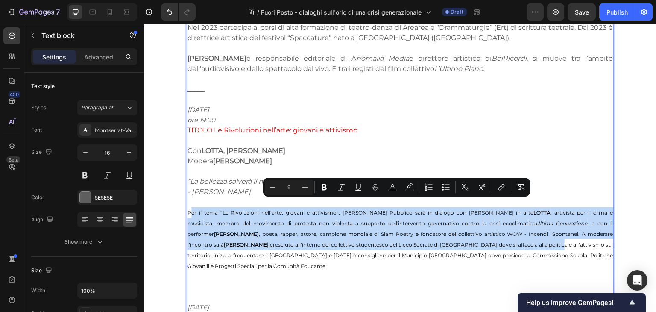
click at [255, 238] on span "Per il tema “Le Rivoluzioni nell’arte: giovani e attivismo”, Dominio Pubblico s…" at bounding box center [399, 239] width 425 height 60
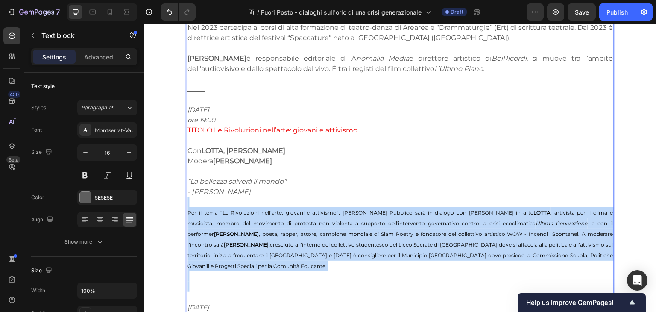
drag, startPoint x: 185, startPoint y: 197, endPoint x: 531, endPoint y: 272, distance: 354.2
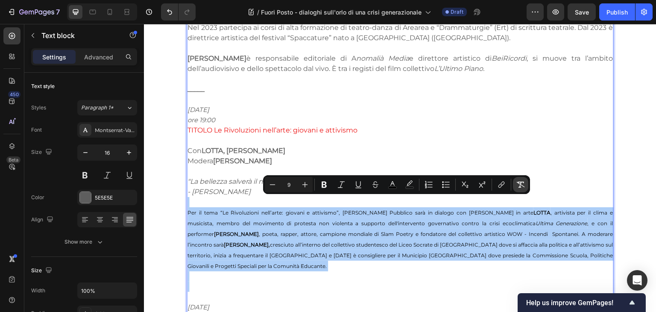
click at [525, 182] on button "Remove Format" at bounding box center [520, 184] width 15 height 15
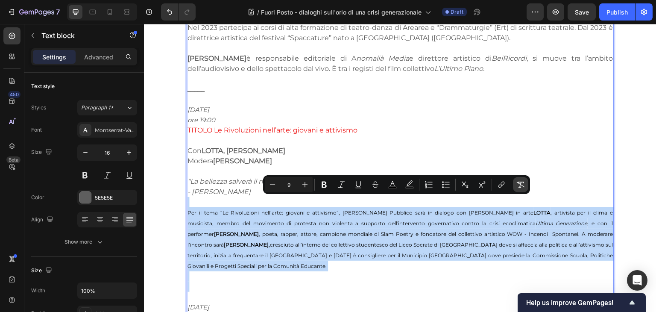
type input "16"
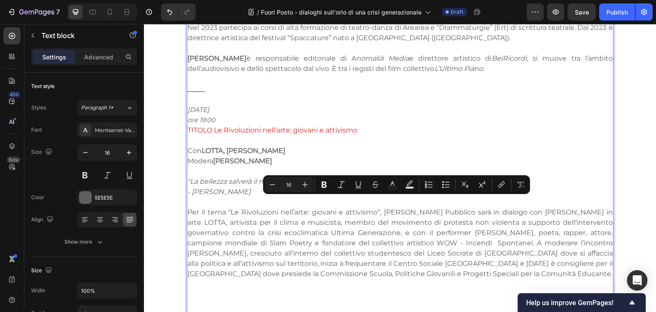
click at [394, 246] on p "Per il tema “Le Rivoluzioni nell’arte: giovani e attivismo”, Dominio Pubblico s…" at bounding box center [399, 243] width 425 height 72
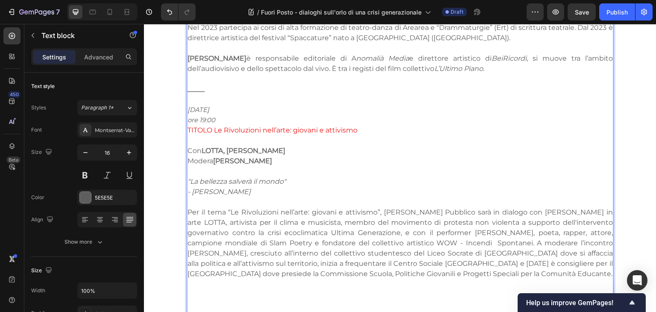
click at [596, 207] on p "Per il tema “Le Rivoluzioni nell’arte: giovani e attivismo”, Dominio Pubblico s…" at bounding box center [399, 243] width 425 height 72
drag, startPoint x: 279, startPoint y: 222, endPoint x: 345, endPoint y: 223, distance: 66.2
click at [345, 223] on p "Per il tema “Le Rivoluzioni nell’arte: giovani e attivismo”, Dominio Pubblico s…" at bounding box center [399, 243] width 425 height 72
drag, startPoint x: 412, startPoint y: 222, endPoint x: 462, endPoint y: 225, distance: 50.0
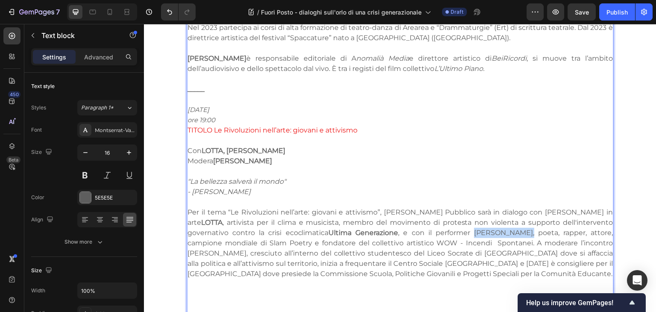
click at [462, 225] on p "Per il tema “Le Rivoluzioni nell’arte: giovani e attivismo”, Dominio Pubblico s…" at bounding box center [399, 243] width 425 height 72
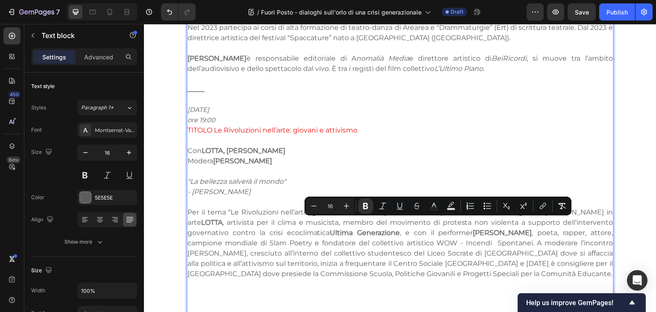
click at [367, 244] on p "Per il tema “Le Rivoluzioni nell’arte: giovani e attivismo”, Dominio Pubblico s…" at bounding box center [399, 243] width 425 height 72
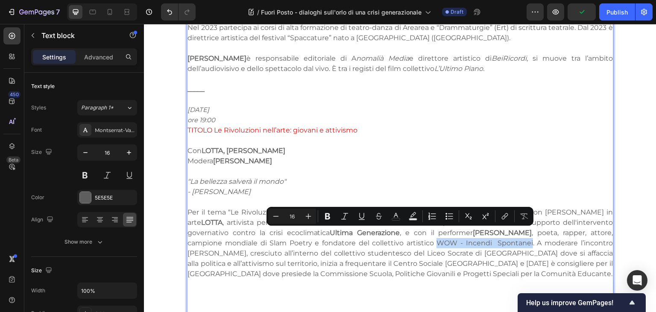
drag, startPoint x: 353, startPoint y: 234, endPoint x: 445, endPoint y: 237, distance: 92.3
click at [445, 237] on p "Per il tema “Le Rivoluzioni nell’arte: giovani e attivismo”, Dominio Pubblico s…" at bounding box center [399, 243] width 425 height 72
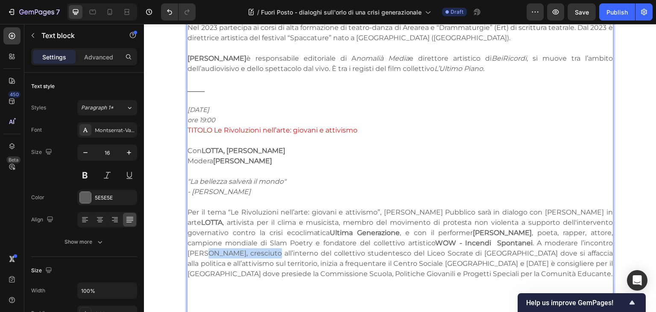
drag, startPoint x: 541, startPoint y: 235, endPoint x: 607, endPoint y: 235, distance: 66.2
click at [607, 235] on p "Per il tema “Le Rivoluzioni nell’arte: giovani e attivismo”, Dominio Pubblico s…" at bounding box center [399, 243] width 425 height 72
click at [495, 260] on p "Per il tema “Le Rivoluzioni nell’arte: giovani e attivismo”, Dominio Pubblico s…" at bounding box center [399, 248] width 425 height 82
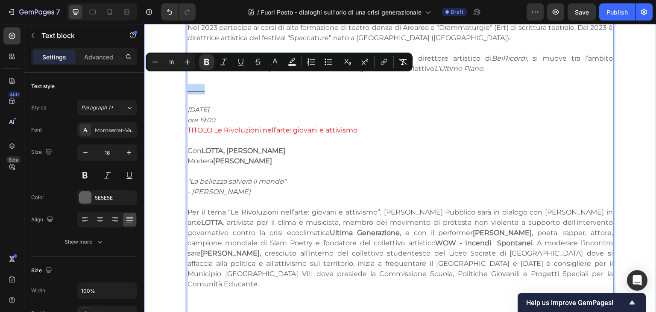
drag, startPoint x: 206, startPoint y: 81, endPoint x: 176, endPoint y: 81, distance: 29.9
copy strong "_____"
click at [484, 263] on p "Per il tema “Le Rivoluzioni nell’arte: giovani e attivismo”, Dominio Pubblico s…" at bounding box center [399, 248] width 425 height 82
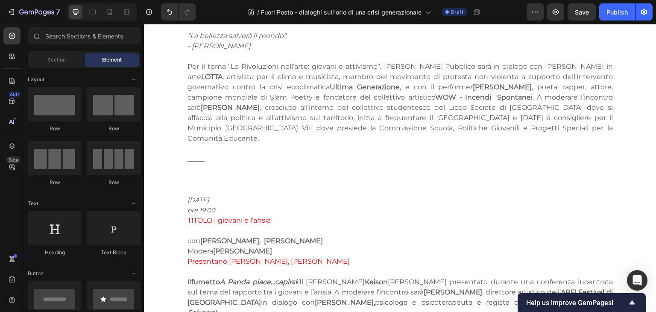
scroll to position [1072, 0]
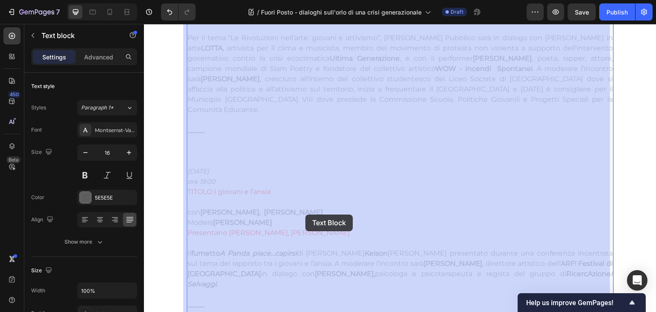
drag, startPoint x: 338, startPoint y: 218, endPoint x: 306, endPoint y: 215, distance: 32.6
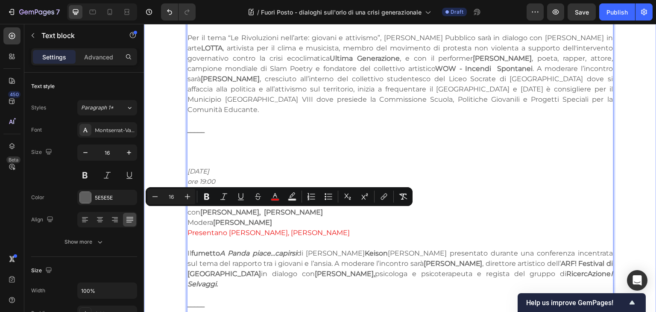
drag, startPoint x: 344, startPoint y: 210, endPoint x: 177, endPoint y: 214, distance: 167.8
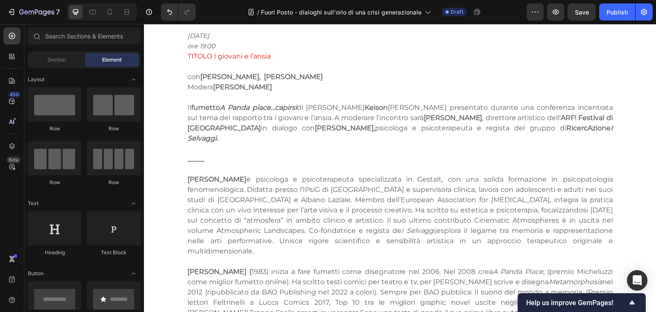
scroll to position [1204, 0]
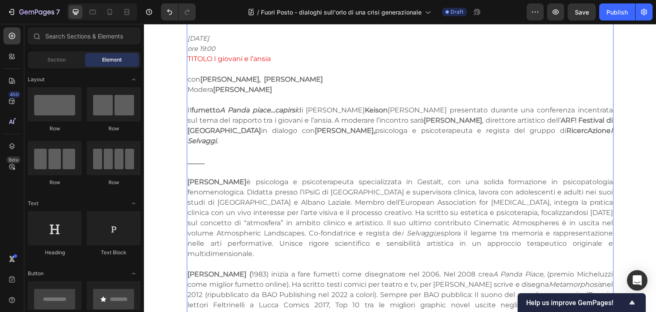
click at [213, 156] on p "_____" at bounding box center [399, 161] width 425 height 10
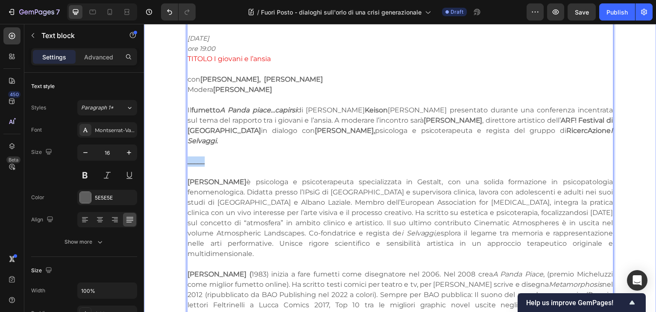
drag, startPoint x: 220, startPoint y: 131, endPoint x: 172, endPoint y: 134, distance: 47.5
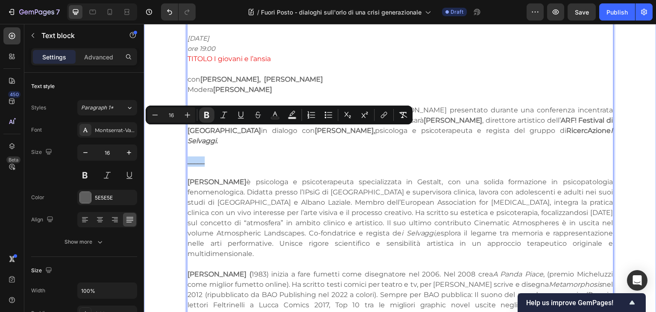
copy strong "_____"
click at [376, 190] on p "Giovanna Silvestri è psicologa e psicoterapeuta specializzata in Gestalt, con u…" at bounding box center [399, 218] width 425 height 82
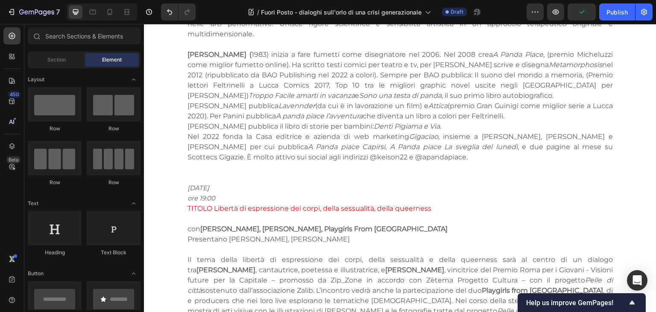
scroll to position [1487, 0]
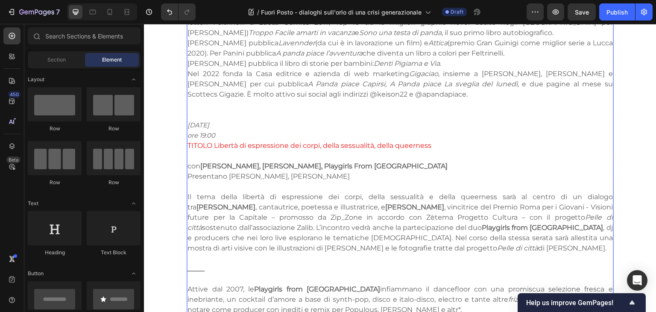
click at [330, 99] on p "Rich Text Editor. Editing area: main" at bounding box center [399, 104] width 425 height 10
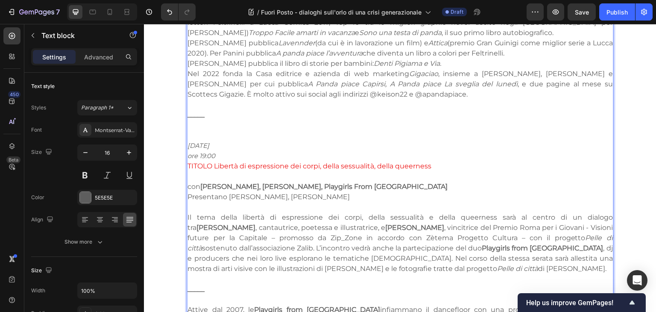
click at [190, 141] on icon "20 NOVEMBRE" at bounding box center [198, 145] width 22 height 8
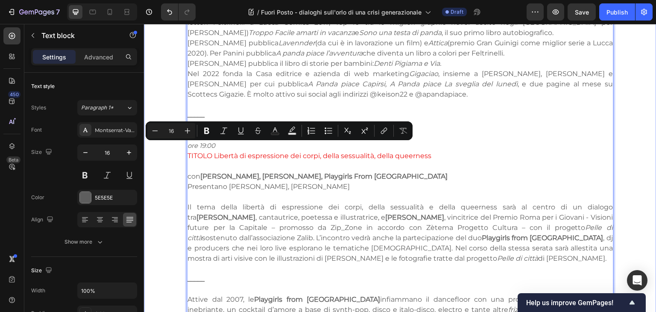
drag, startPoint x: 373, startPoint y: 150, endPoint x: 183, endPoint y: 148, distance: 189.9
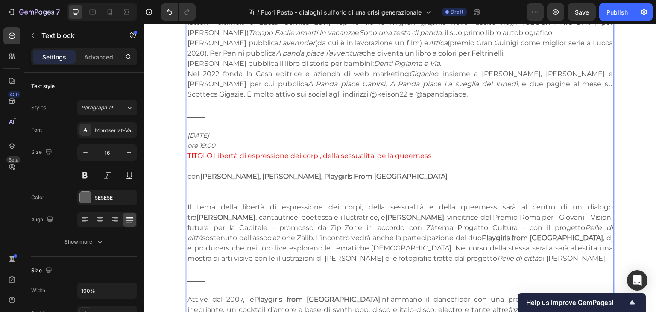
click at [187, 171] on p "con Giulia Ananìa, Flavia De Muro, Playgirls From Caracas" at bounding box center [399, 176] width 425 height 10
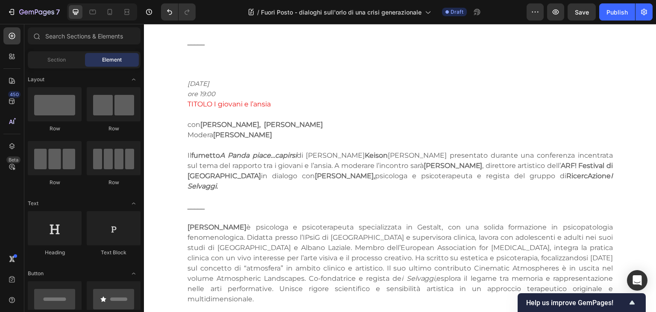
scroll to position [1119, 0]
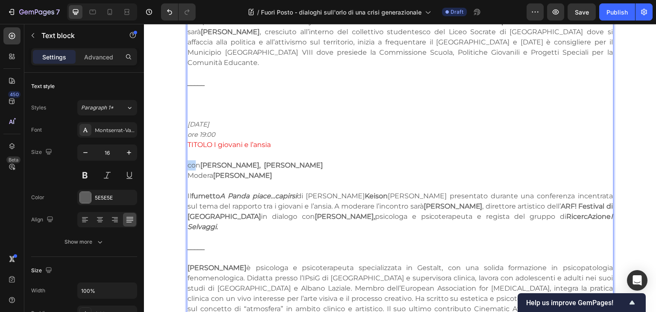
drag, startPoint x: 194, startPoint y: 150, endPoint x: 184, endPoint y: 149, distance: 9.5
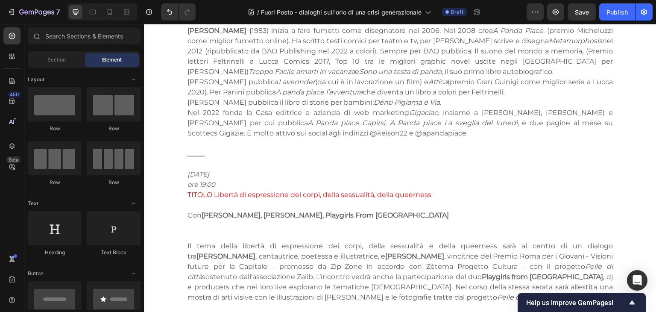
scroll to position [1456, 0]
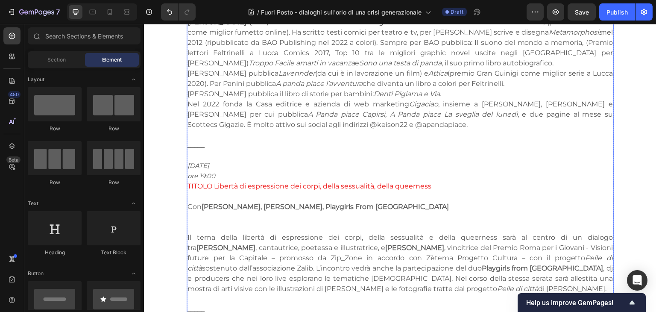
click at [187, 161] on icon "20 NOVEMBRE" at bounding box center [198, 165] width 22 height 8
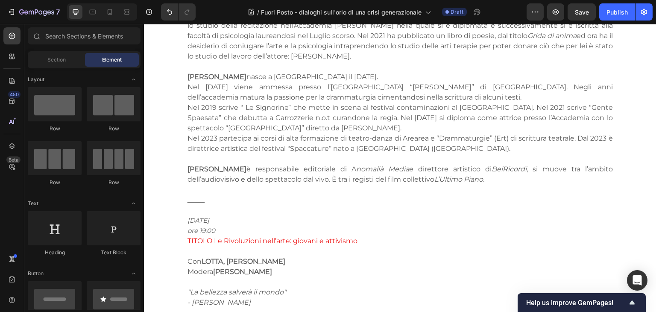
scroll to position [816, 0]
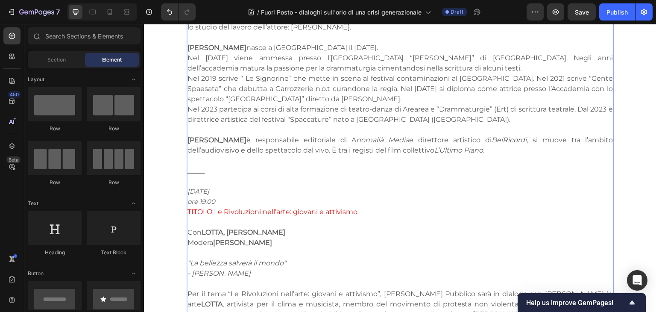
click at [270, 176] on p "Rich Text Editor. Editing area: main" at bounding box center [399, 181] width 425 height 10
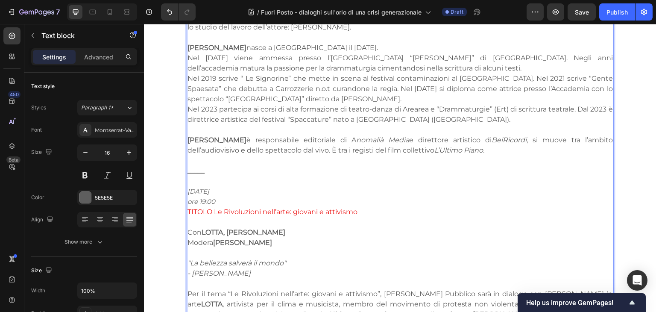
click at [187, 187] on icon "6 NOVEMBRE" at bounding box center [198, 191] width 22 height 8
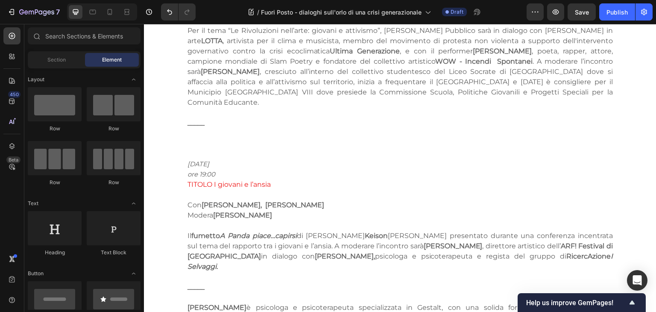
scroll to position [1092, 0]
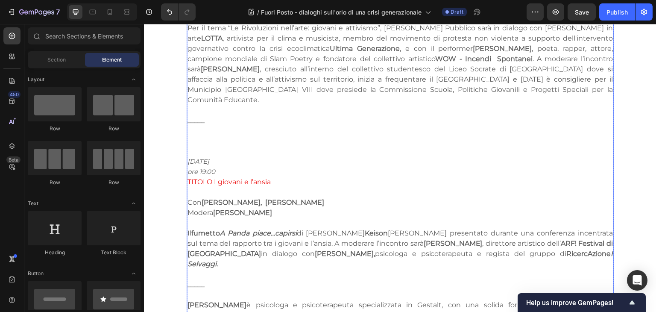
click at [289, 218] on p "Rich Text Editor. Editing area: main" at bounding box center [399, 223] width 425 height 10
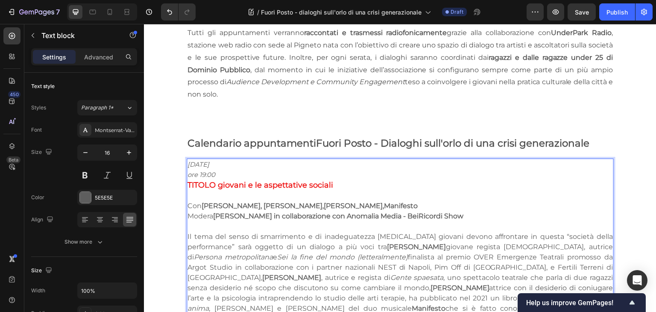
scroll to position [419, 0]
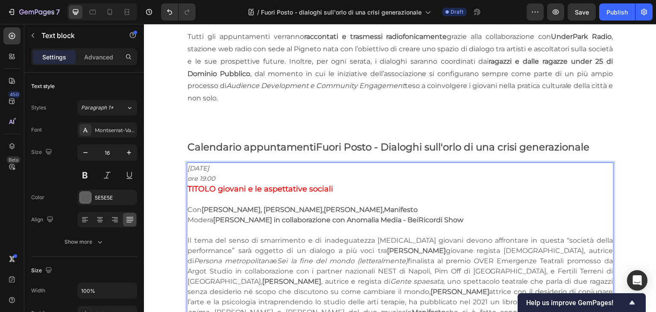
click at [209, 249] on p "Il tema del senso di smarrimento e di inadeguatezza che i giovani devono affron…" at bounding box center [399, 291] width 425 height 113
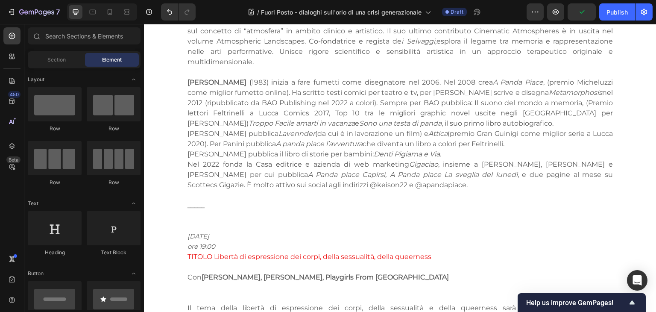
scroll to position [1436, 0]
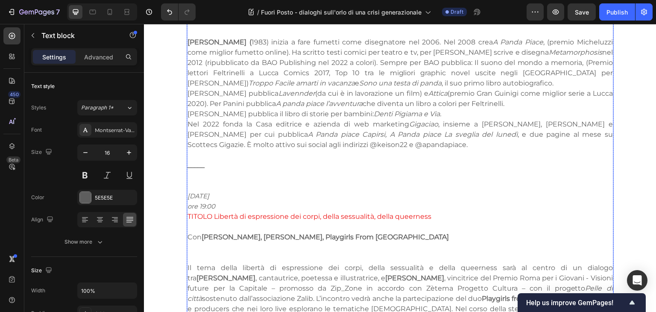
click at [193, 262] on p "Il tema della libertà di espressione dei corpi, della sessualità e della queern…" at bounding box center [399, 292] width 425 height 61
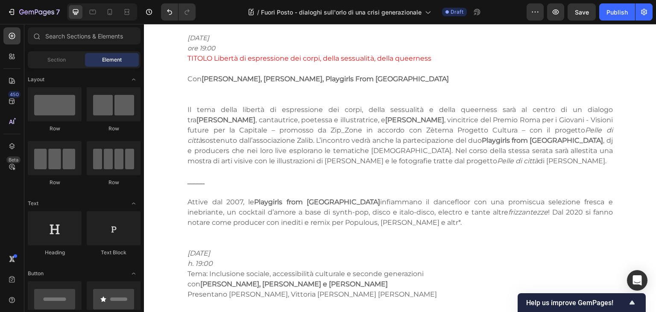
scroll to position [1398, 0]
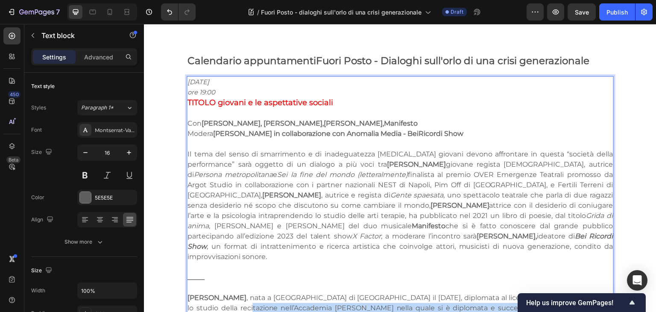
drag, startPoint x: 191, startPoint y: 270, endPoint x: 222, endPoint y: 301, distance: 43.5
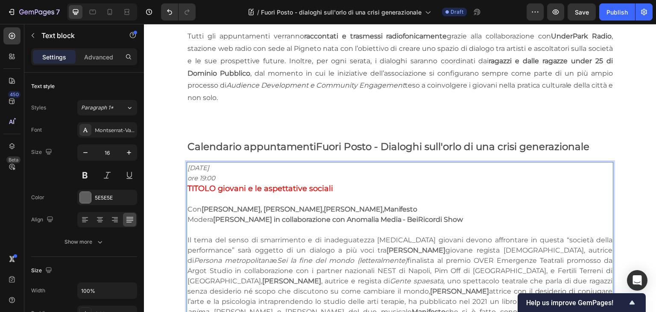
scroll to position [419, 0]
click at [430, 288] on strong "Eleonora Cuccu" at bounding box center [459, 291] width 59 height 8
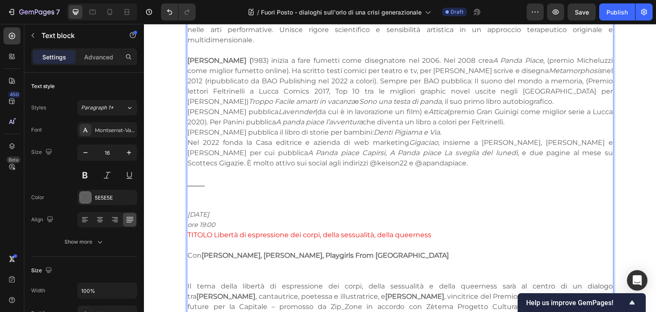
scroll to position [1419, 0]
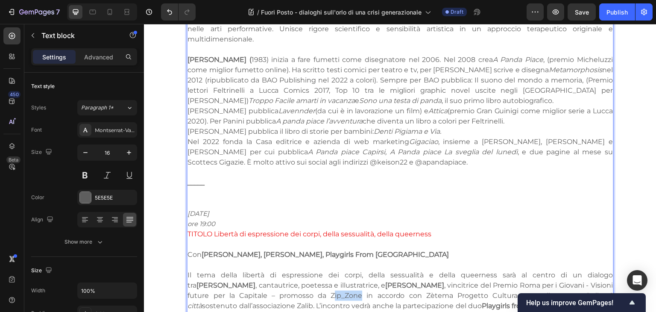
drag, startPoint x: 276, startPoint y: 257, endPoint x: 307, endPoint y: 260, distance: 30.8
click at [307, 270] on p "Il tema della libertà di espressione dei corpi, della sessualità e della queern…" at bounding box center [399, 300] width 425 height 61
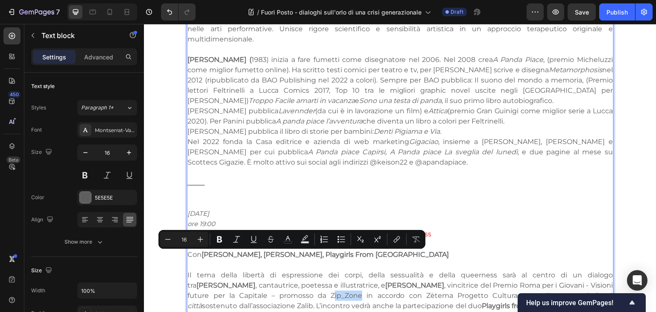
click at [307, 270] on p "Il tema della libertà di espressione dei corpi, della sessualità e della queern…" at bounding box center [399, 300] width 425 height 61
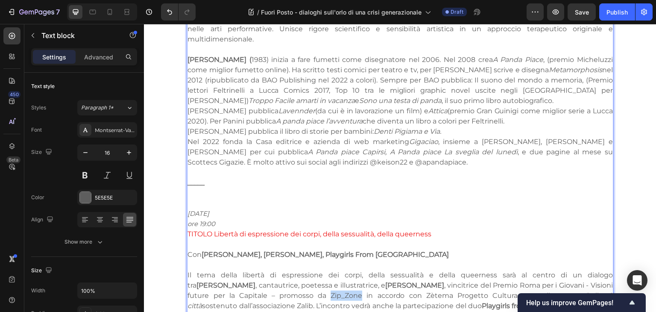
drag, startPoint x: 306, startPoint y: 257, endPoint x: 272, endPoint y: 256, distance: 34.2
click at [272, 270] on p "Il tema della libertà di espressione dei corpi, della sessualità e della queern…" at bounding box center [399, 300] width 425 height 61
click at [355, 275] on p "Il tema della libertà di espressione dei corpi, della sessualità e della queern…" at bounding box center [399, 300] width 425 height 61
click at [255, 270] on p "Il tema della libertà di espressione dei corpi, della sessualità e della queern…" at bounding box center [399, 300] width 425 height 61
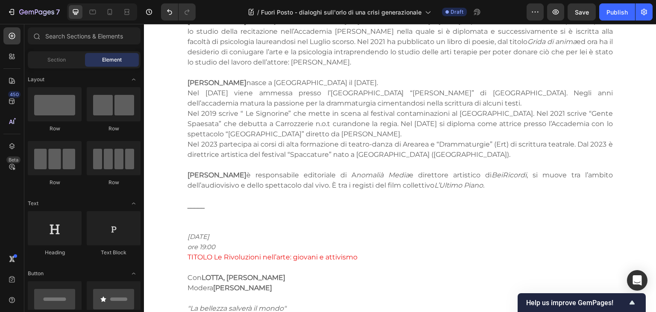
scroll to position [853, 0]
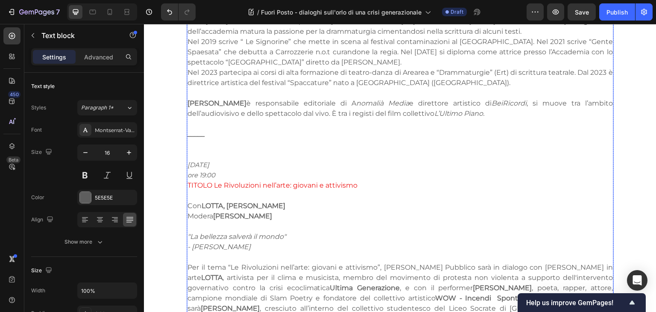
click at [205, 139] on p "Rich Text Editor. Editing area: main" at bounding box center [399, 144] width 425 height 10
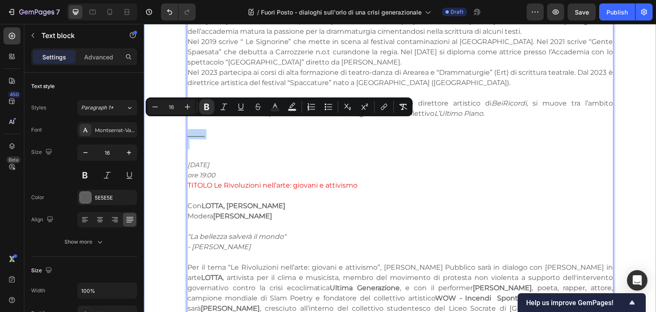
drag, startPoint x: 210, startPoint y: 128, endPoint x: 181, endPoint y: 123, distance: 30.3
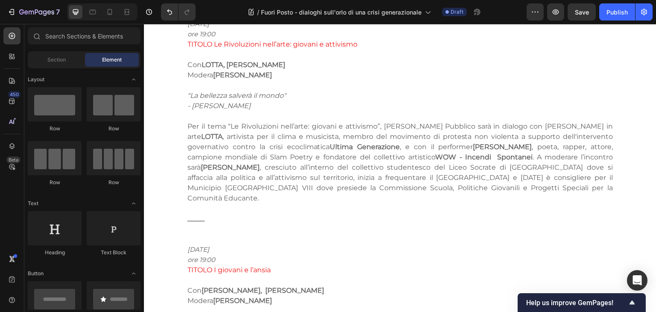
scroll to position [1055, 0]
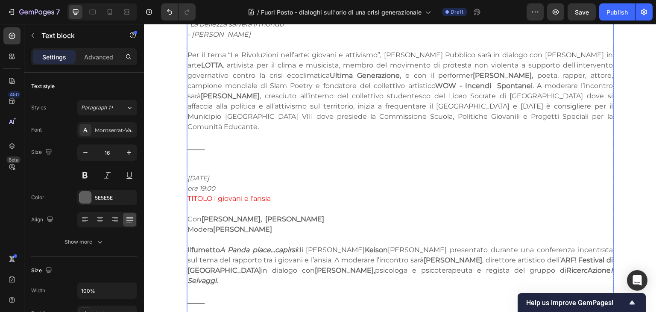
click at [256, 152] on p "Rich Text Editor. Editing area: main" at bounding box center [399, 157] width 425 height 10
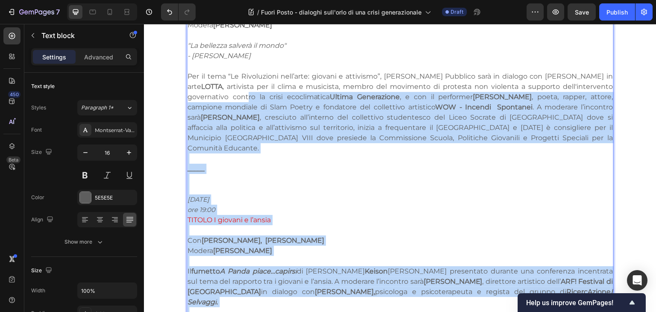
scroll to position [1093, 0]
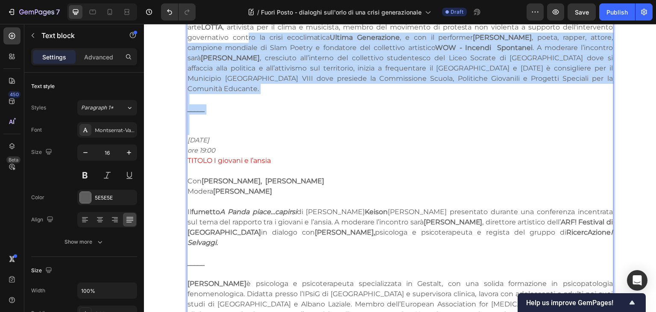
drag, startPoint x: 200, startPoint y: 131, endPoint x: 213, endPoint y: 102, distance: 32.1
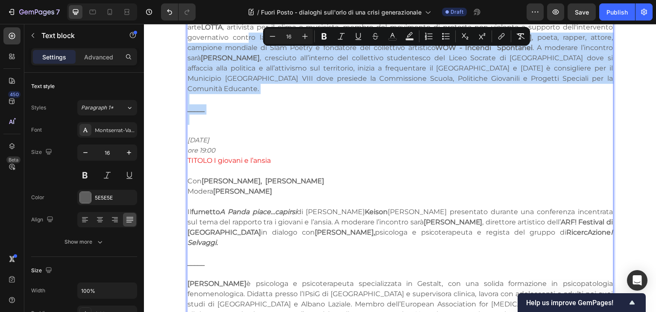
click at [213, 114] on p "Rich Text Editor. Editing area: main" at bounding box center [399, 119] width 425 height 10
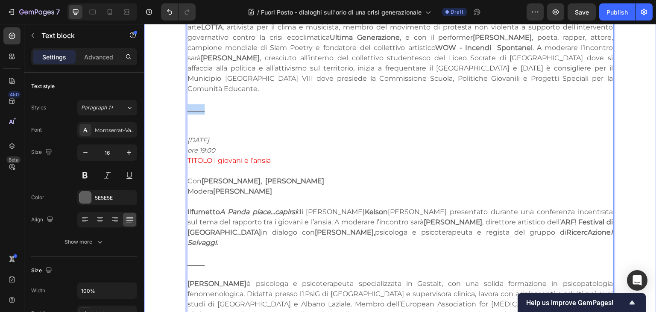
drag, startPoint x: 221, startPoint y: 90, endPoint x: 172, endPoint y: 93, distance: 48.3
click at [172, 93] on div "Calendario appuntamenti Fuori Posto - Dialoghi sull'orlo di una crisi generazio…" at bounding box center [399, 252] width 499 height 1573
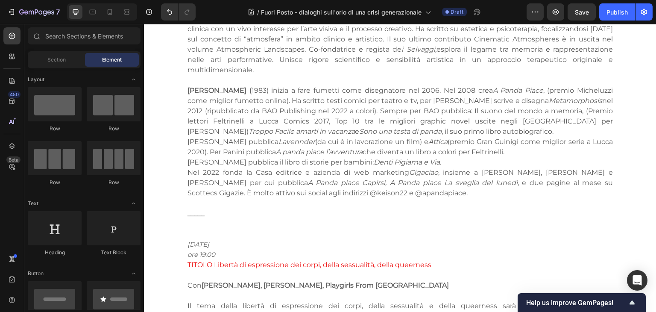
scroll to position [1413, 0]
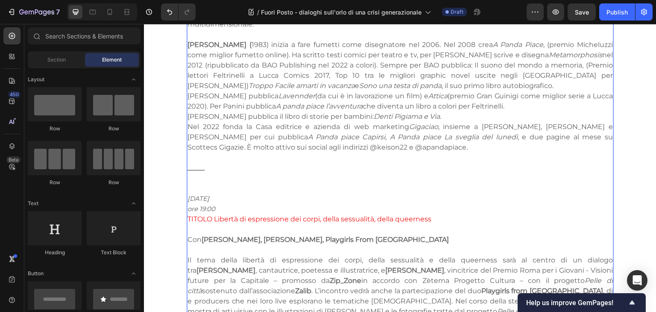
click at [220, 173] on p "Rich Text Editor. Editing area: main" at bounding box center [399, 178] width 425 height 10
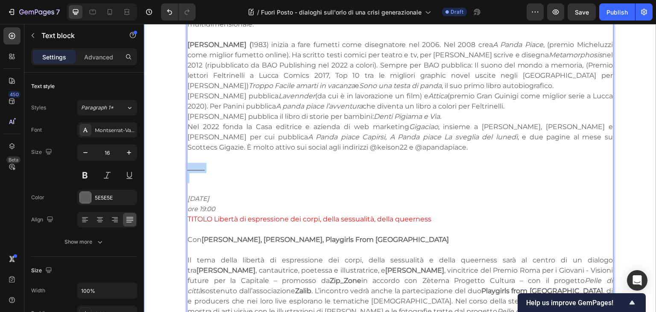
drag, startPoint x: 227, startPoint y: 134, endPoint x: 180, endPoint y: 125, distance: 48.1
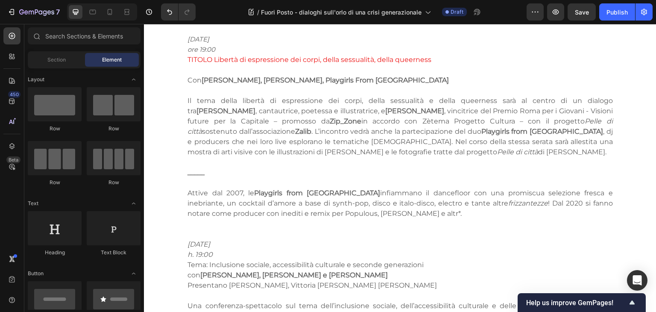
scroll to position [1610, 0]
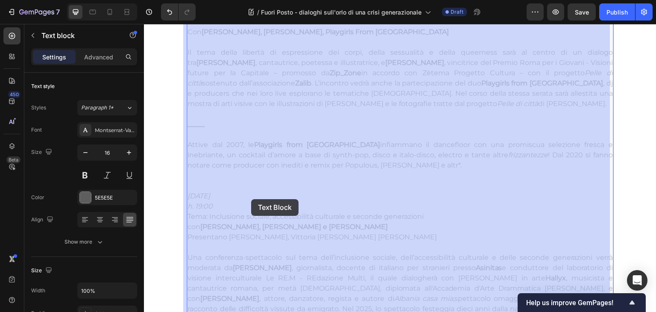
drag, startPoint x: 373, startPoint y: 199, endPoint x: 251, endPoint y: 199, distance: 122.1
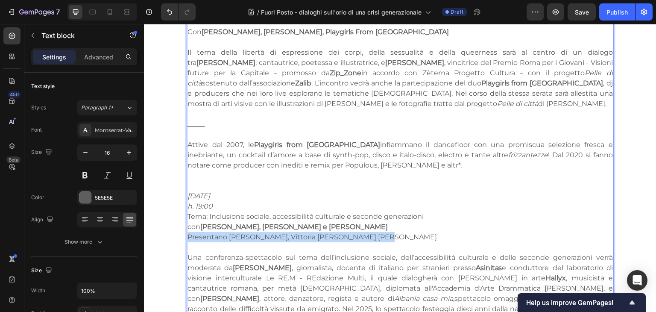
drag, startPoint x: 368, startPoint y: 197, endPoint x: 183, endPoint y: 198, distance: 185.2
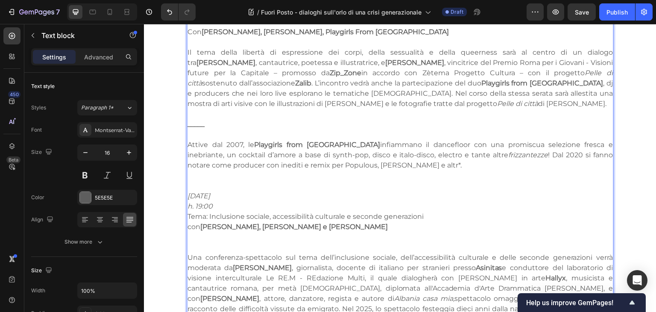
click at [187, 222] on p "con Luca Lotano, Hallyx e Aleksandros Memetaj" at bounding box center [399, 227] width 425 height 10
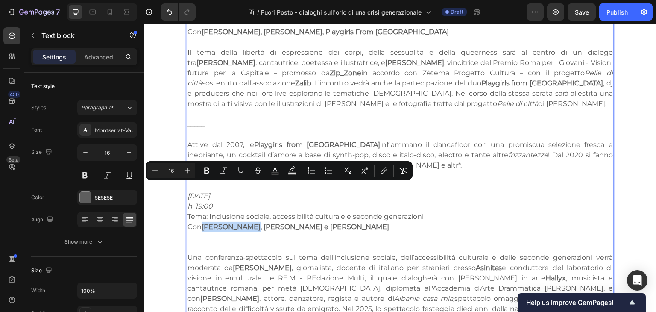
drag, startPoint x: 245, startPoint y: 187, endPoint x: 198, endPoint y: 189, distance: 47.0
click at [198, 222] on p "Con Luca Lotano, Hallyx e Aleksandros Memetaj" at bounding box center [399, 227] width 425 height 10
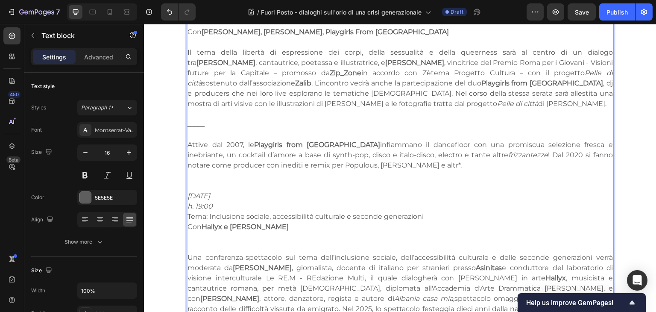
click at [289, 222] on strong "Hallyx e Aleksandros Memetaj" at bounding box center [244, 226] width 87 height 8
click at [315, 222] on p "Con Hallyx e Aleksandros Memetaj" at bounding box center [399, 227] width 425 height 10
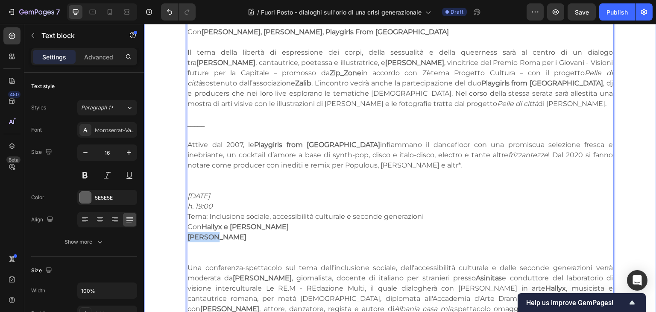
drag, startPoint x: 212, startPoint y: 198, endPoint x: 172, endPoint y: 199, distance: 39.7
click at [187, 262] on p "Una conferenza-spettacolo sul tema dell’inclusione sociale, dell’accessibilità …" at bounding box center [399, 298] width 425 height 72
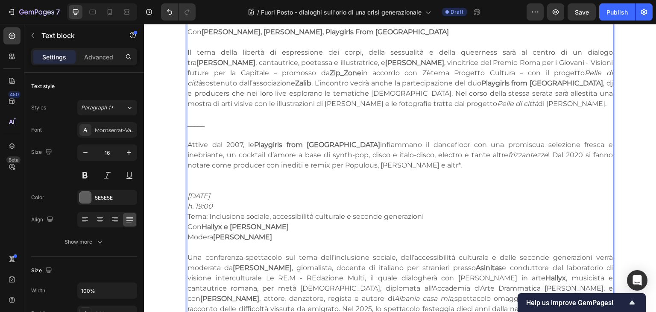
click at [535, 266] on p "Una conferenza-spettacolo sul tema dell’inclusione sociale, dell’accessibilità …" at bounding box center [399, 288] width 425 height 72
drag, startPoint x: 527, startPoint y: 267, endPoint x: 536, endPoint y: 283, distance: 18.3
click at [536, 283] on p "Una conferenza-spettacolo sul tema dell’inclusione sociale, dell’accessibilità …" at bounding box center [399, 293] width 425 height 83
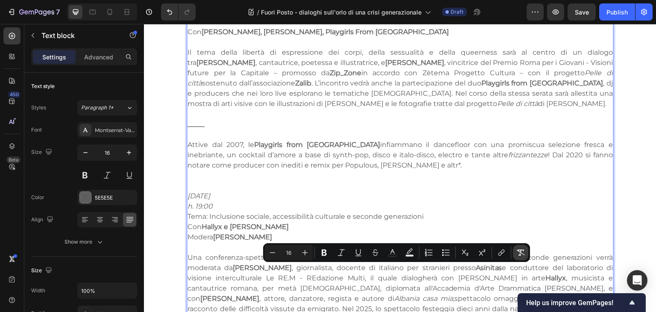
click at [517, 255] on icon "Editor contextual toolbar" at bounding box center [520, 252] width 9 height 9
click at [536, 271] on p "Una conferenza-spettacolo sul tema dell’inclusione sociale, dell’accessibilità …" at bounding box center [399, 293] width 425 height 82
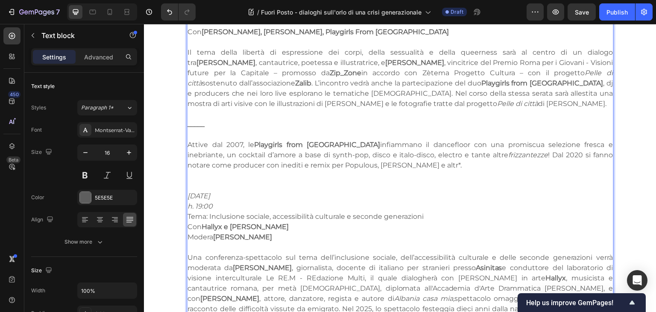
drag, startPoint x: 375, startPoint y: 281, endPoint x: 397, endPoint y: 283, distance: 22.3
click at [397, 283] on p "Una conferenza-spettacolo sul tema dell’inclusione sociale, dell’accessibilità …" at bounding box center [399, 293] width 425 height 82
click at [532, 242] on p "Rich Text Editor. Editing area: main" at bounding box center [399, 247] width 425 height 10
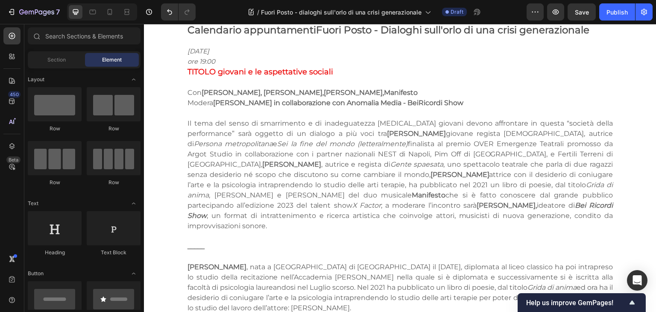
scroll to position [501, 0]
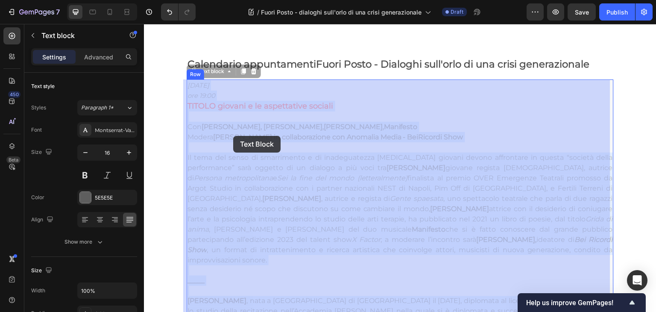
drag, startPoint x: 200, startPoint y: 128, endPoint x: 242, endPoint y: 131, distance: 41.5
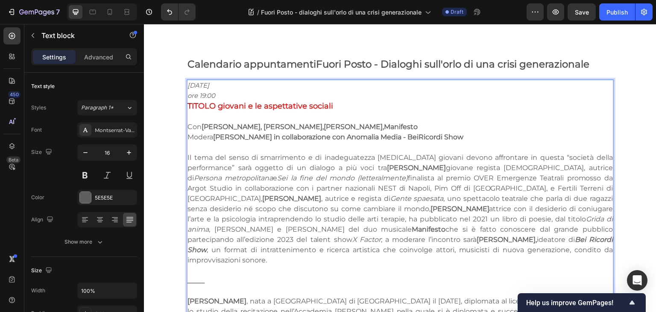
drag, startPoint x: 200, startPoint y: 128, endPoint x: 242, endPoint y: 132, distance: 42.5
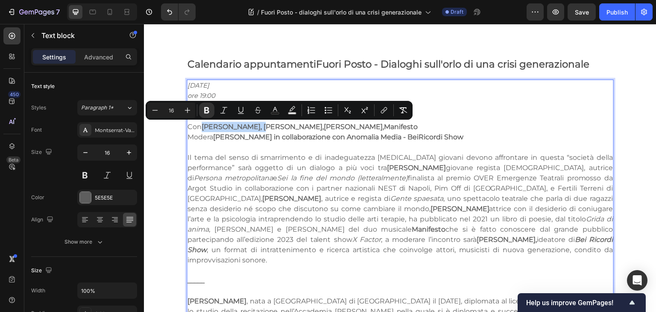
drag, startPoint x: 199, startPoint y: 127, endPoint x: 257, endPoint y: 130, distance: 57.3
click at [257, 130] on strong "Annachiara Vispi, Sofia Russotto," at bounding box center [262, 126] width 122 height 8
click at [295, 110] on icon "Editor contextual toolbar" at bounding box center [292, 110] width 9 height 9
type input "000000"
type input "77"
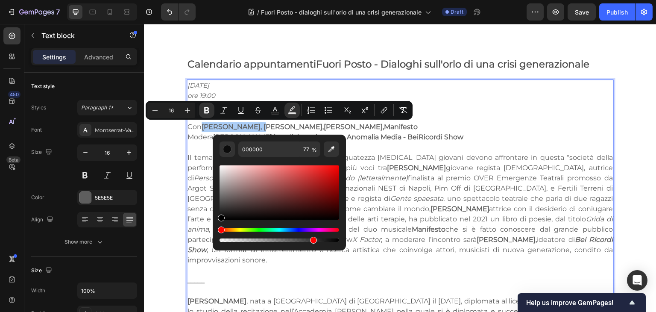
click at [241, 228] on div "Hue" at bounding box center [279, 229] width 120 height 3
click at [238, 230] on div "Hue" at bounding box center [279, 229] width 120 height 3
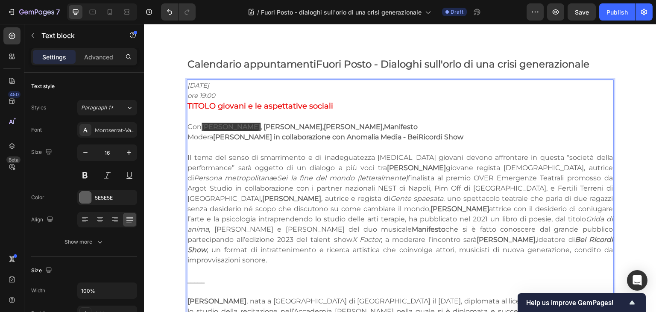
click at [388, 180] on p "Il tema del senso di smarrimento e di inadeguatezza che i giovani devono affron…" at bounding box center [399, 208] width 425 height 113
click at [248, 131] on strong "Annachiara Vispi" at bounding box center [230, 126] width 59 height 8
click at [247, 121] on p "Rich Text Editor. Editing area: main" at bounding box center [399, 116] width 425 height 10
drag, startPoint x: 257, startPoint y: 126, endPoint x: 198, endPoint y: 125, distance: 58.9
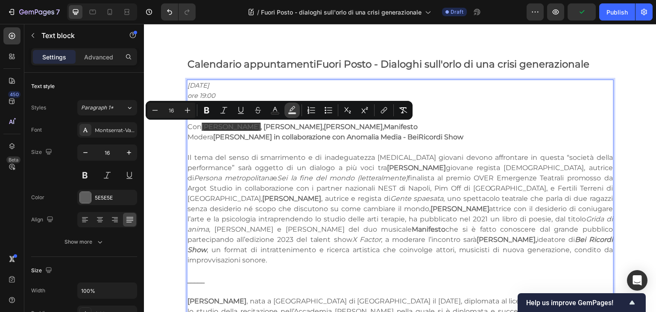
click at [289, 107] on icon "Editor contextual toolbar" at bounding box center [292, 110] width 9 height 9
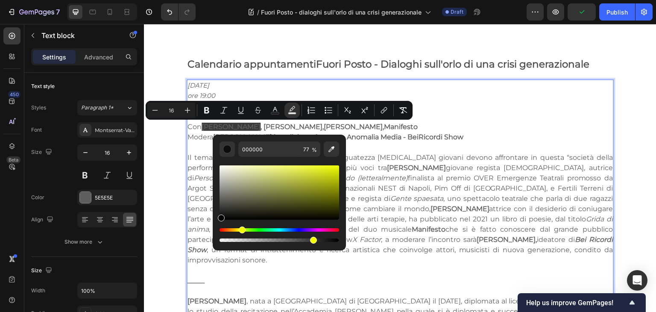
click at [240, 229] on div "Hue" at bounding box center [279, 229] width 120 height 3
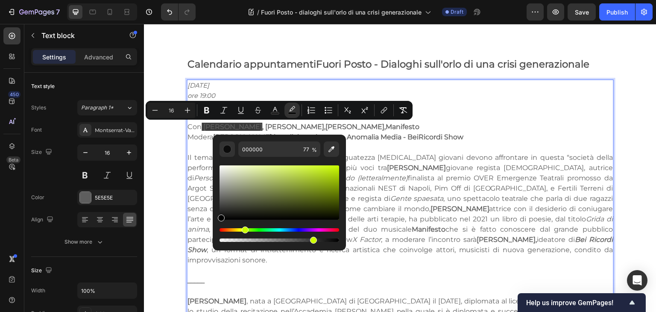
drag, startPoint x: 220, startPoint y: 228, endPoint x: 243, endPoint y: 229, distance: 22.7
click at [243, 229] on div "Hue" at bounding box center [245, 229] width 7 height 7
click at [291, 172] on div "Editor contextual toolbar" at bounding box center [279, 192] width 120 height 54
click at [319, 173] on div "Editor contextual toolbar" at bounding box center [279, 192] width 120 height 54
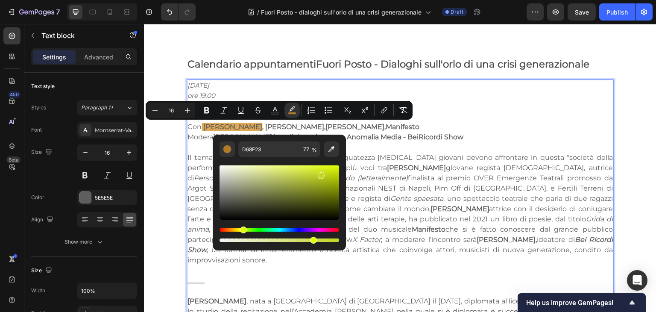
click at [242, 228] on div "Hue" at bounding box center [243, 229] width 7 height 7
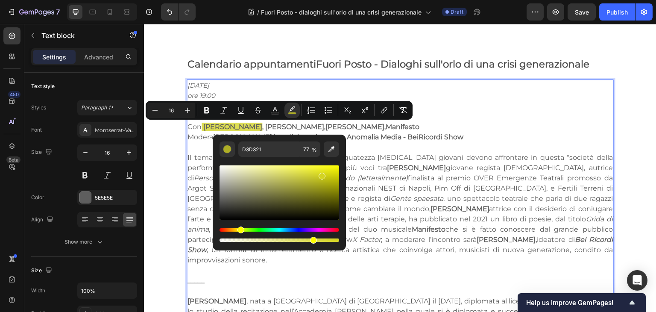
drag, startPoint x: 244, startPoint y: 230, endPoint x: 239, endPoint y: 228, distance: 4.9
click at [239, 228] on div "Hue" at bounding box center [240, 229] width 7 height 7
click at [286, 172] on div "Editor contextual toolbar" at bounding box center [279, 192] width 120 height 54
click at [307, 175] on div "Editor contextual toolbar" at bounding box center [279, 192] width 120 height 54
click at [309, 193] on div "Editor contextual toolbar" at bounding box center [279, 192] width 120 height 54
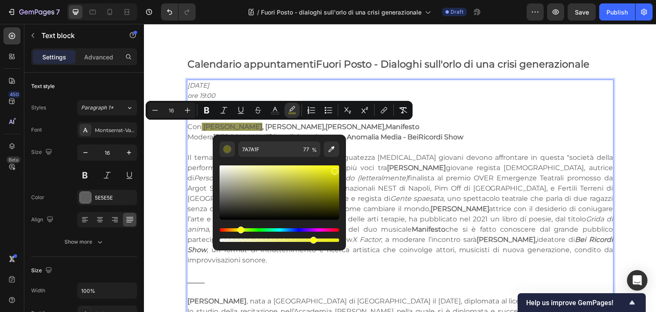
click at [334, 169] on div "Editor contextual toolbar" at bounding box center [279, 192] width 120 height 54
type input "EAEA0B"
click at [258, 152] on input "EAEA0B" at bounding box center [268, 148] width 61 height 15
click at [387, 182] on p "Il tema del senso di smarrimento e di inadeguatezza che i giovani devono affron…" at bounding box center [399, 208] width 425 height 113
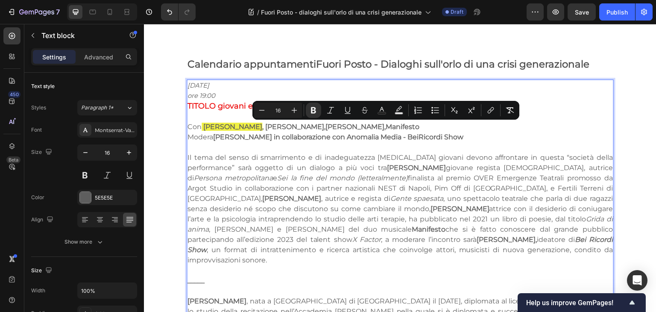
drag, startPoint x: 406, startPoint y: 126, endPoint x: 369, endPoint y: 127, distance: 37.1
click at [369, 127] on p "Con Annachiara Vispi , Sofia Russotto, Eleonora Cuccu, Manifesto" at bounding box center [399, 127] width 425 height 10
click at [399, 113] on rect "Editor contextual toolbar" at bounding box center [399, 113] width 8 height 2
type input "000000"
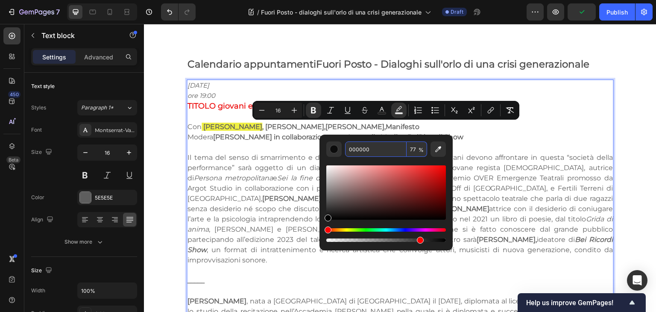
click at [393, 148] on input "000000" at bounding box center [375, 148] width 61 height 15
paste input "EAEA0B"
type input "EAEA0B"
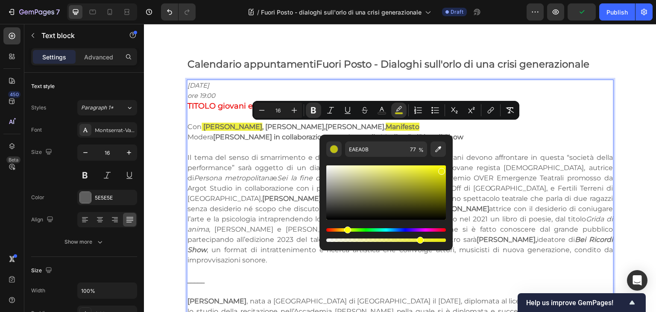
click at [479, 184] on p "Il tema del senso di smarrimento e di inadeguatezza che i giovani devono affron…" at bounding box center [399, 208] width 425 height 113
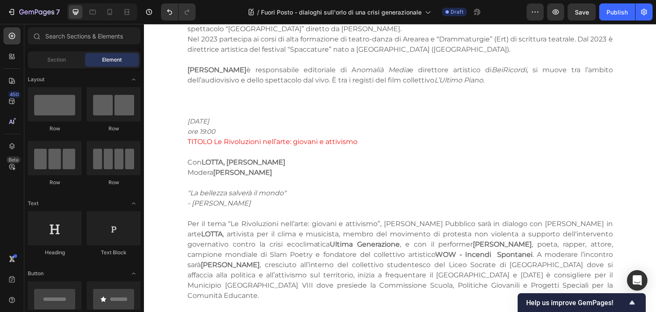
scroll to position [892, 0]
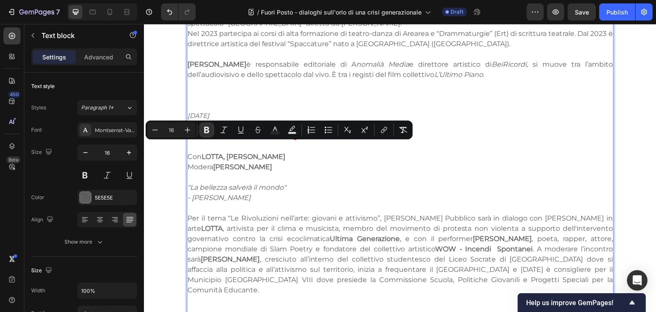
drag, startPoint x: 283, startPoint y: 160, endPoint x: 200, endPoint y: 144, distance: 84.3
click at [292, 134] on button "Text Background Color" at bounding box center [291, 129] width 15 height 15
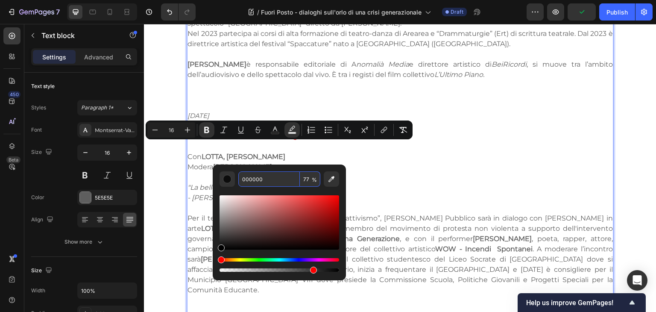
paste input "EAEA0B"
type input "EAEA0B"
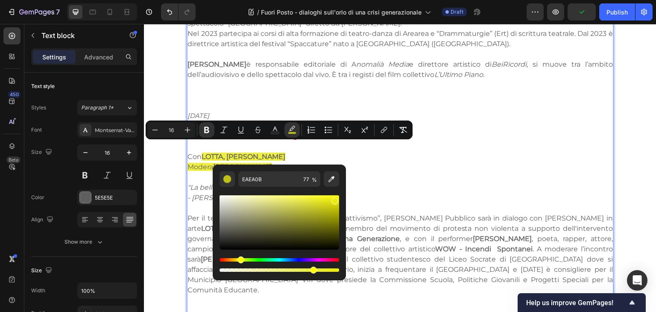
click at [387, 192] on p "- F. Dostoevskij" at bounding box center [399, 197] width 425 height 10
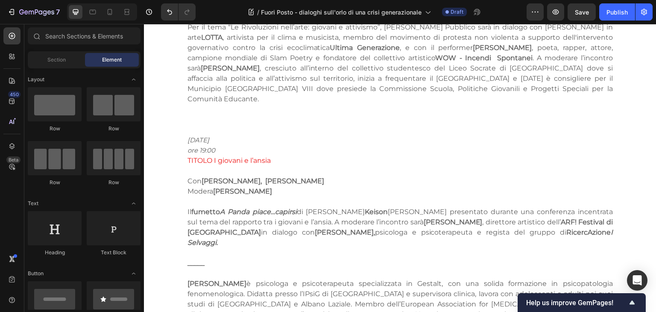
scroll to position [1108, 0]
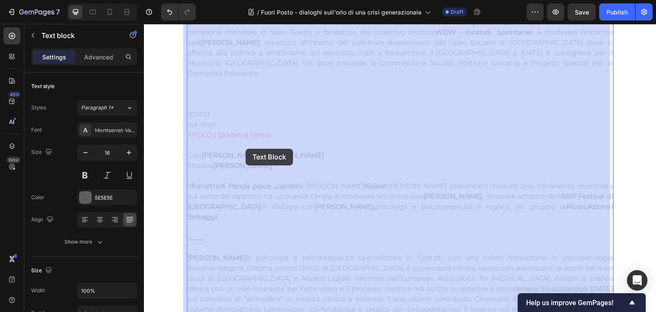
drag, startPoint x: 274, startPoint y: 153, endPoint x: 245, endPoint y: 148, distance: 29.4
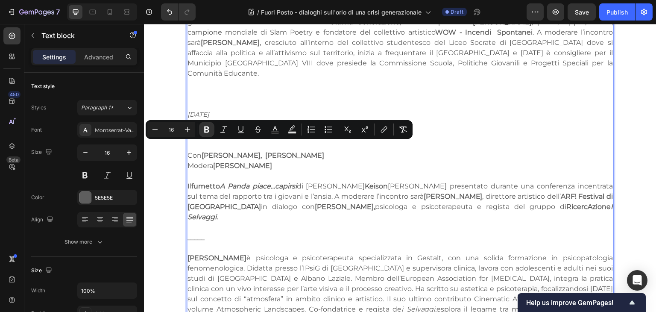
drag, startPoint x: 274, startPoint y: 146, endPoint x: 213, endPoint y: 146, distance: 61.0
click at [290, 131] on rect "Editor contextual toolbar" at bounding box center [292, 132] width 8 height 2
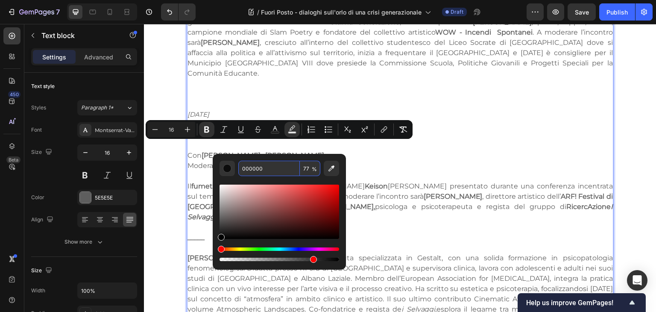
click at [277, 167] on input "000000" at bounding box center [268, 167] width 61 height 15
paste input "EAEA0B"
type input "EAEA0B"
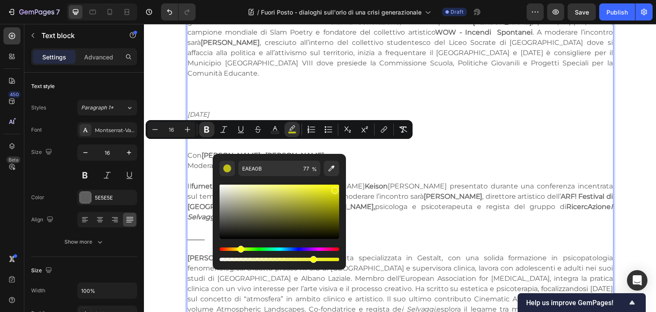
click at [447, 192] on p "Il fumetto A Panda piace…capirsi di Giacomo Keison Bevilacqua sarà presentato d…" at bounding box center [399, 201] width 425 height 41
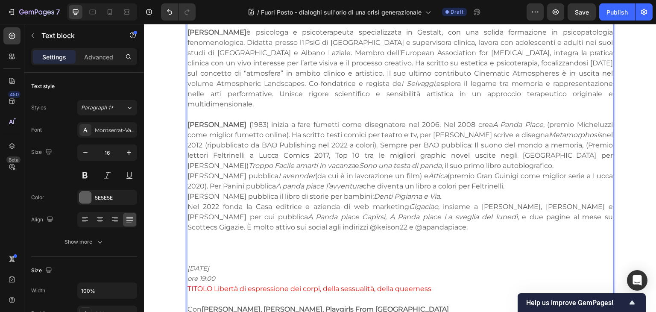
scroll to position [1375, 0]
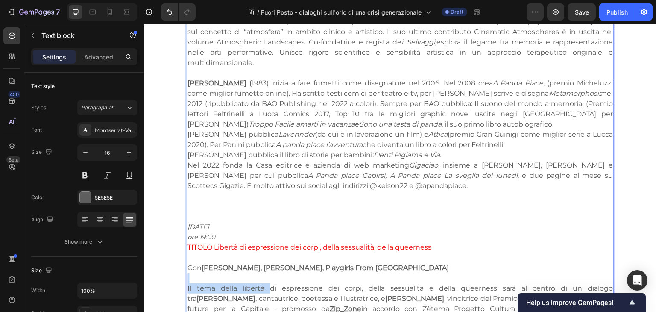
drag, startPoint x: 298, startPoint y: 146, endPoint x: 253, endPoint y: 246, distance: 110.0
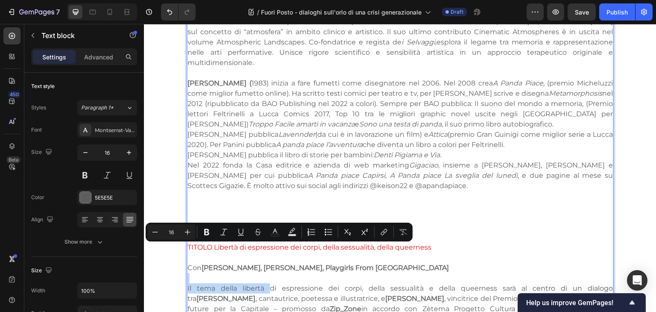
click at [254, 283] on p "Il tema della libertà di espressione dei corpi, della sessualità e della queern…" at bounding box center [399, 313] width 425 height 61
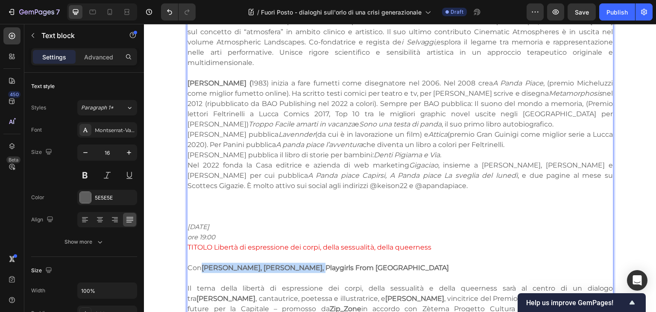
drag, startPoint x: 201, startPoint y: 228, endPoint x: 300, endPoint y: 232, distance: 99.1
click at [300, 263] on strong "Giulia Ananìa, Flavia De Muro, Playgirls From Caracas" at bounding box center [324, 267] width 247 height 8
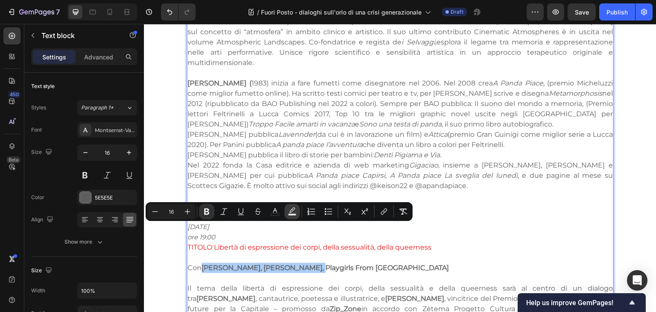
click at [296, 210] on icon "Editor contextual toolbar" at bounding box center [292, 211] width 9 height 9
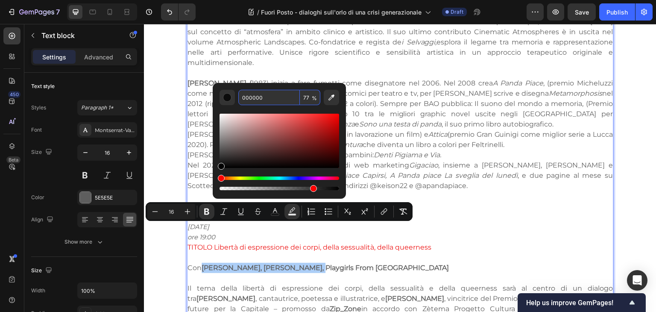
click at [273, 101] on input "000000" at bounding box center [268, 97] width 61 height 15
paste input "EAEA0B"
type input "EAEA0B"
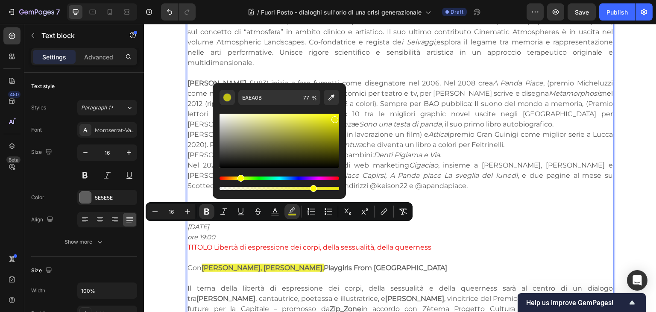
click at [469, 191] on p "Rich Text Editor. Editing area: main" at bounding box center [399, 196] width 425 height 10
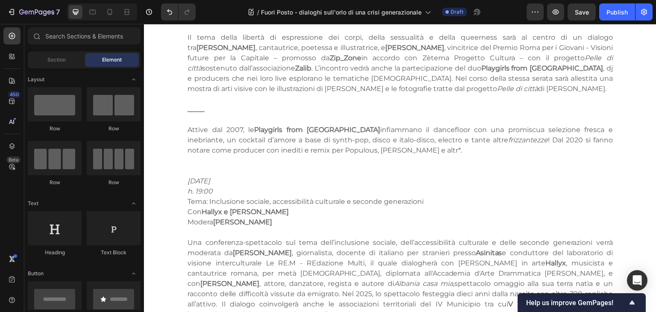
scroll to position [1631, 0]
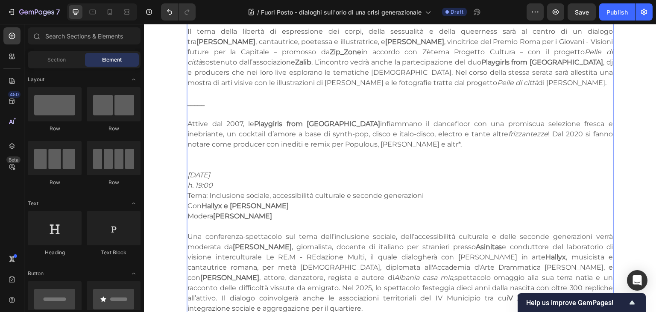
click at [294, 211] on p "Modera Luca Lotano" at bounding box center [399, 216] width 425 height 10
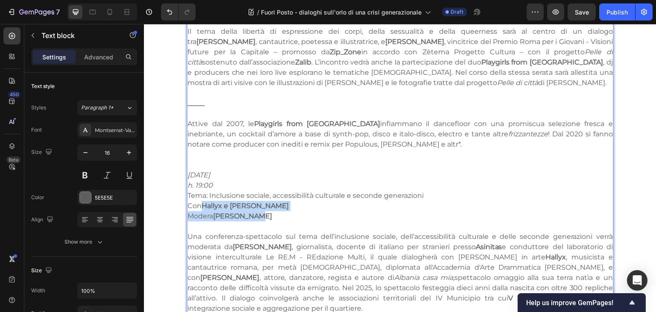
drag, startPoint x: 272, startPoint y: 178, endPoint x: 198, endPoint y: 164, distance: 75.2
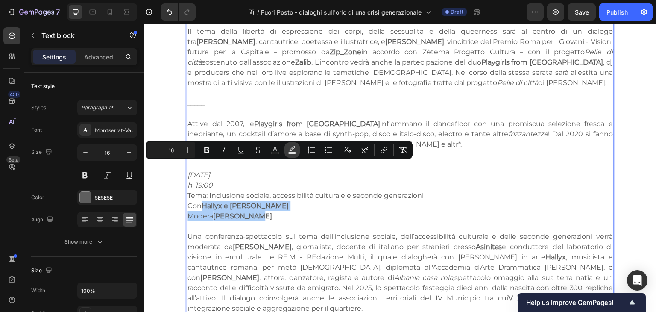
click at [292, 150] on icon "Editor contextual toolbar" at bounding box center [292, 148] width 6 height 5
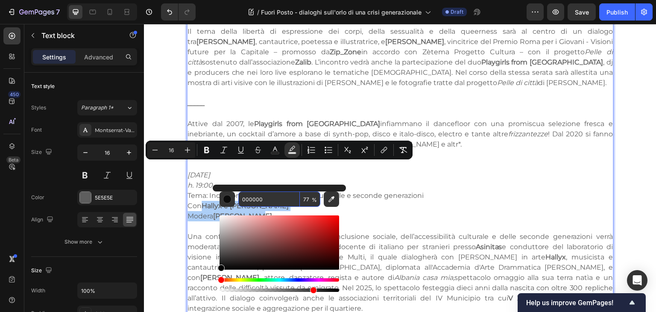
click at [289, 202] on input "000000" at bounding box center [268, 198] width 61 height 15
paste input "EAEA0B"
type input "EAEA0B"
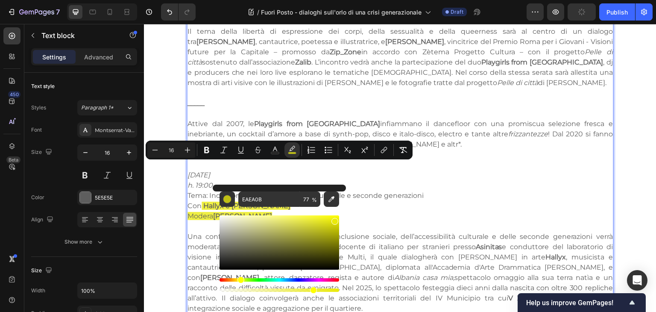
click at [475, 242] on strong "Asinitas" at bounding box center [488, 246] width 26 height 8
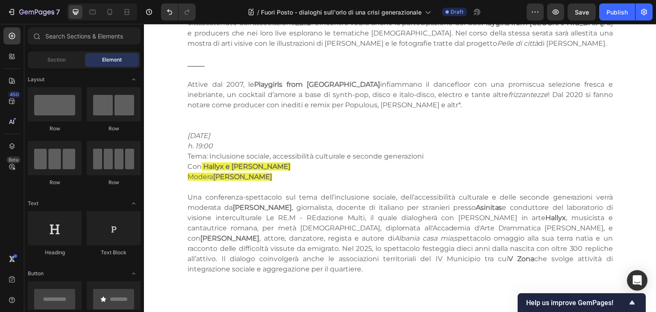
scroll to position [1662, 0]
